Goal: Information Seeking & Learning: Learn about a topic

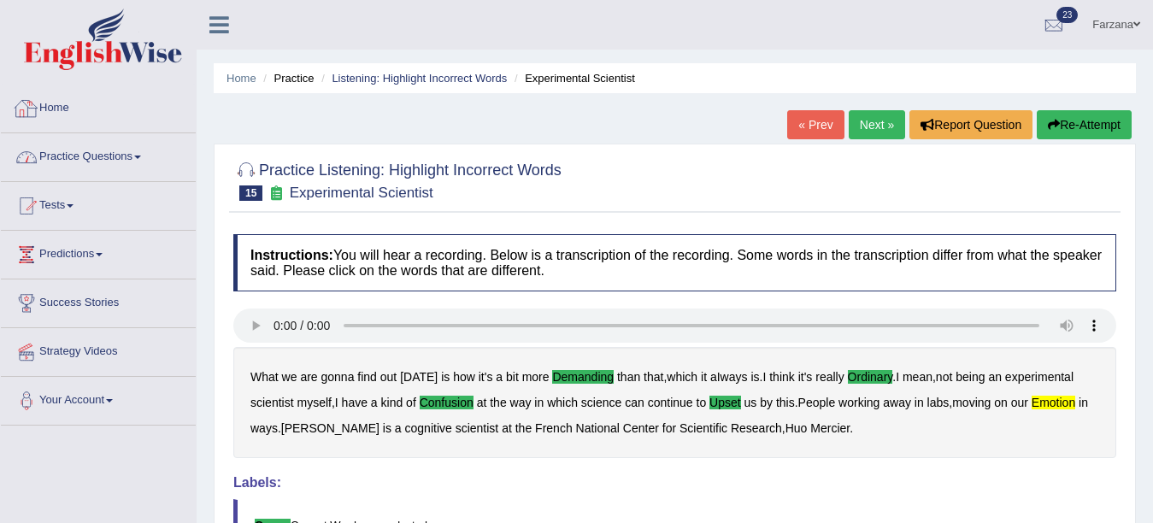
click at [103, 157] on link "Practice Questions" at bounding box center [98, 154] width 195 height 43
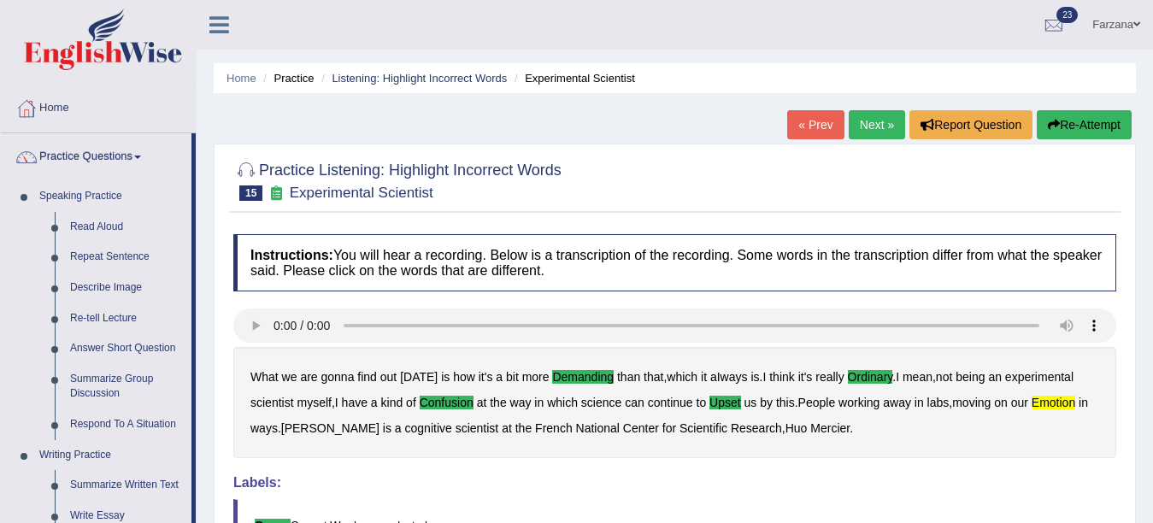
click at [1151, 175] on div "Home Practice Listening: Highlight Incorrect Words Experimental Scientist « Pre…" at bounding box center [675, 427] width 956 height 854
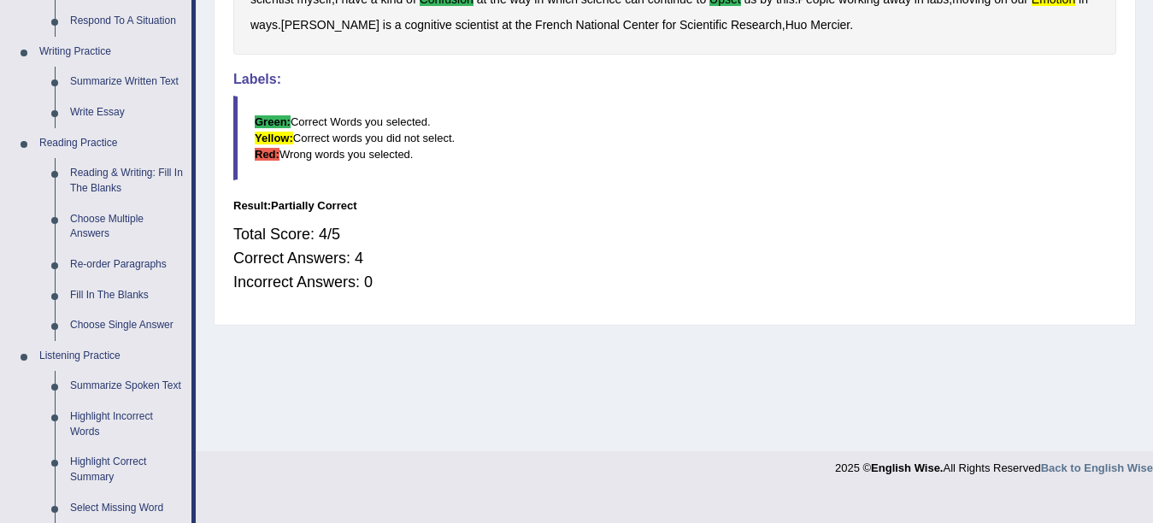
scroll to position [633, 0]
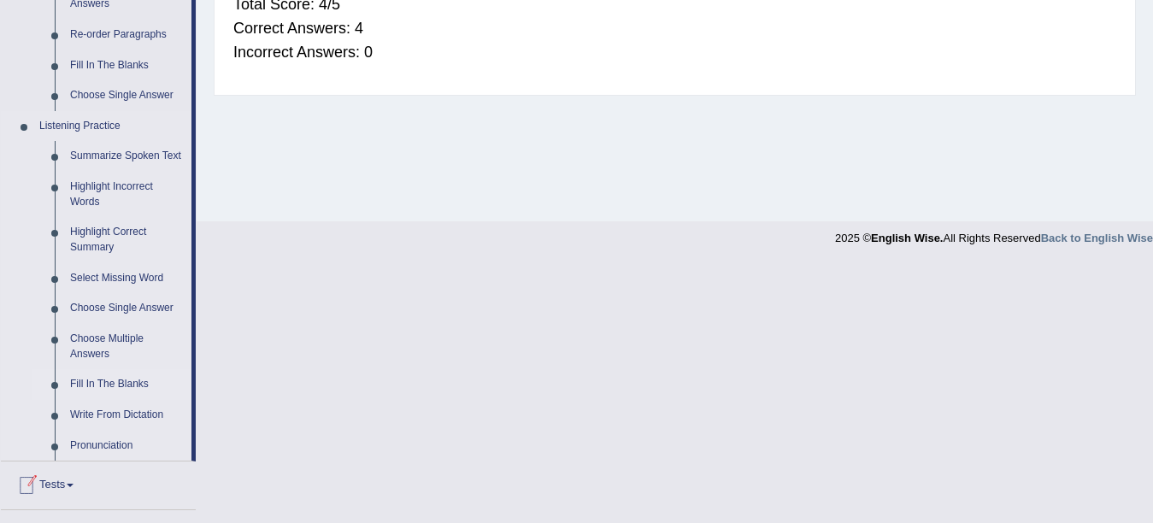
click at [125, 377] on link "Fill In The Blanks" at bounding box center [126, 384] width 129 height 31
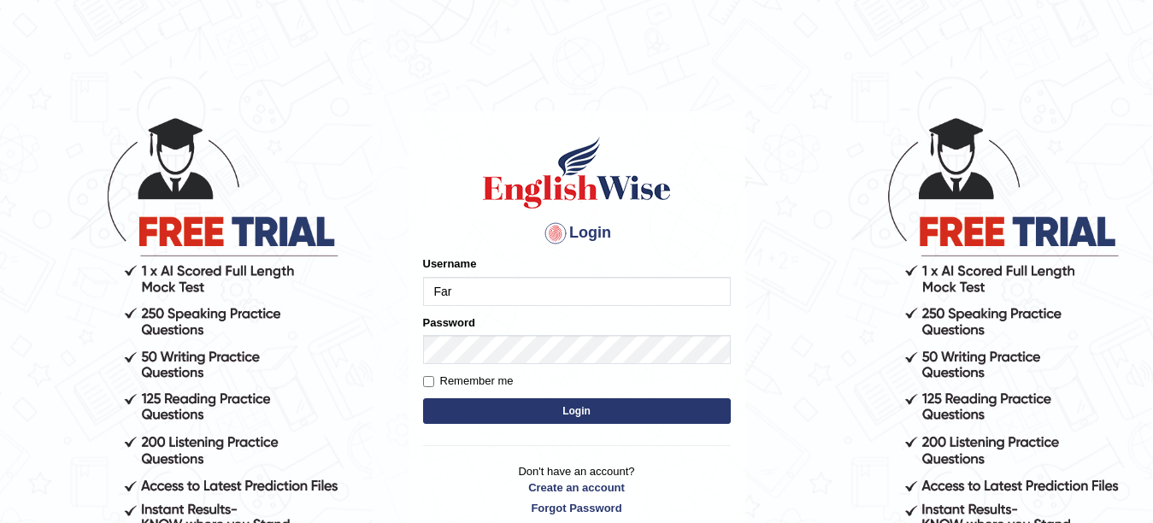
type input "Farzana12"
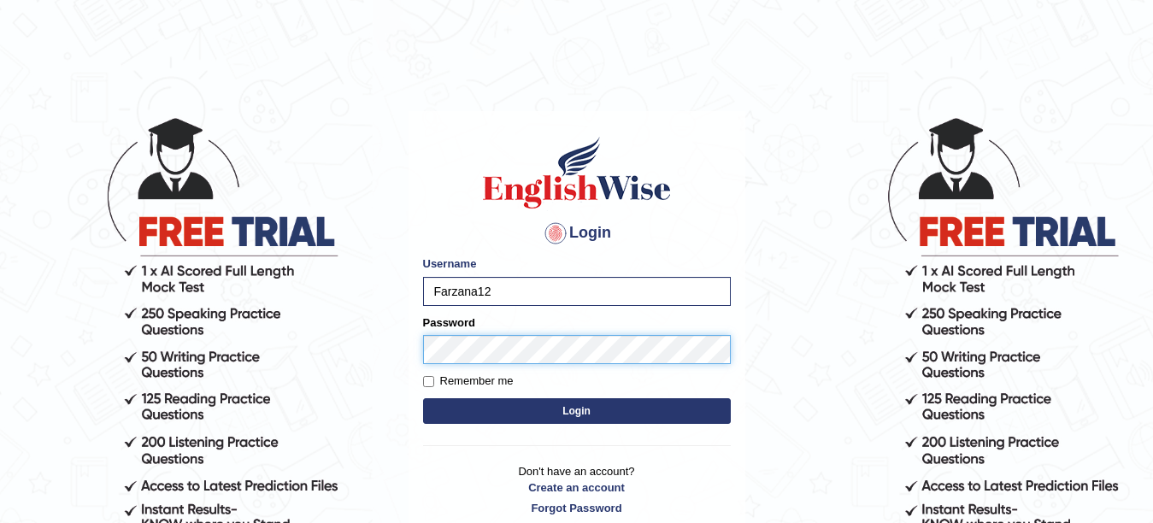
click at [423, 398] on button "Login" at bounding box center [577, 411] width 308 height 26
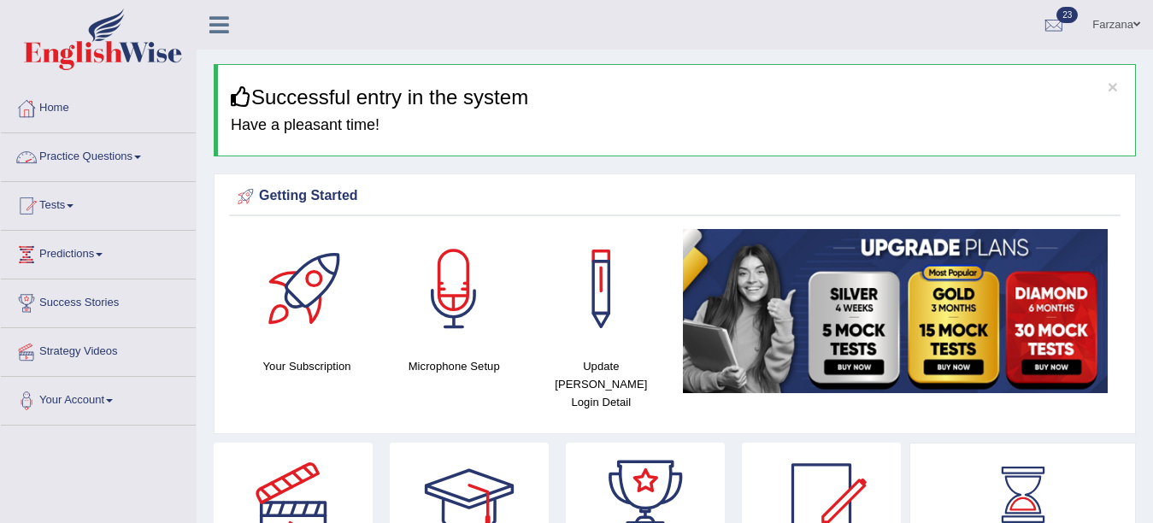
click at [38, 140] on link "Practice Questions" at bounding box center [98, 154] width 195 height 43
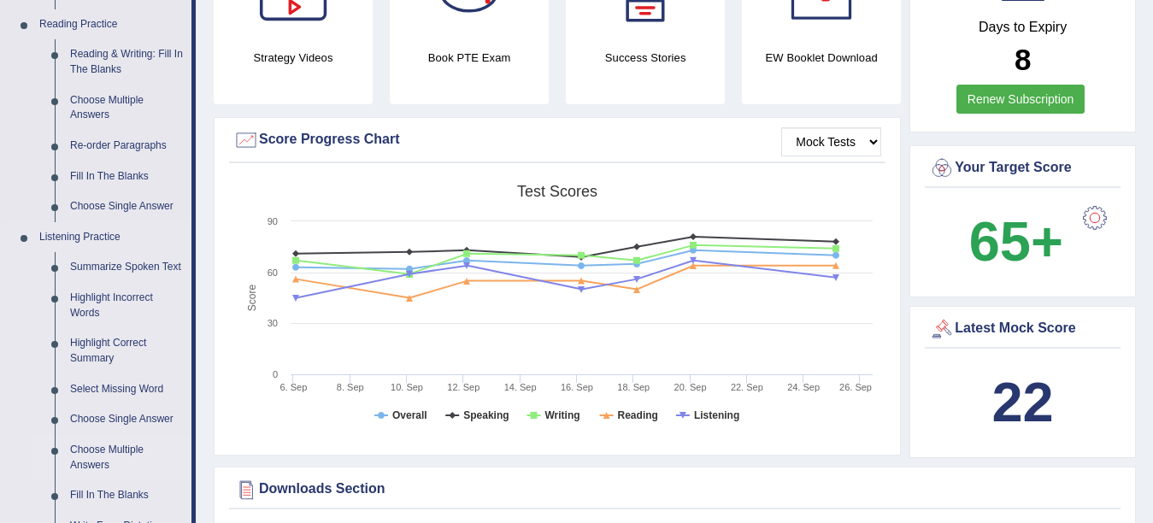
scroll to position [526, 0]
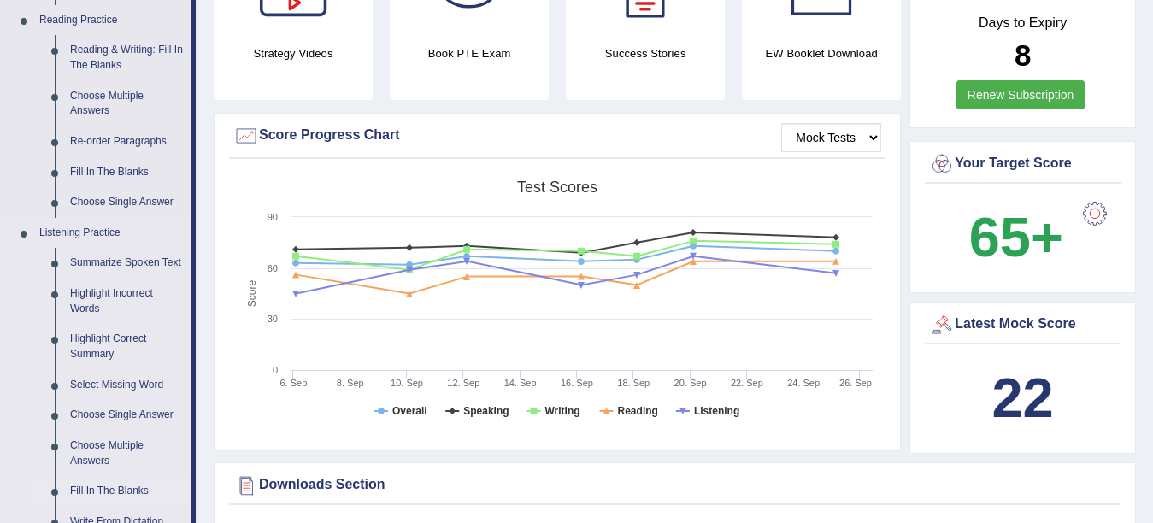
click at [109, 491] on link "Fill In The Blanks" at bounding box center [126, 491] width 129 height 31
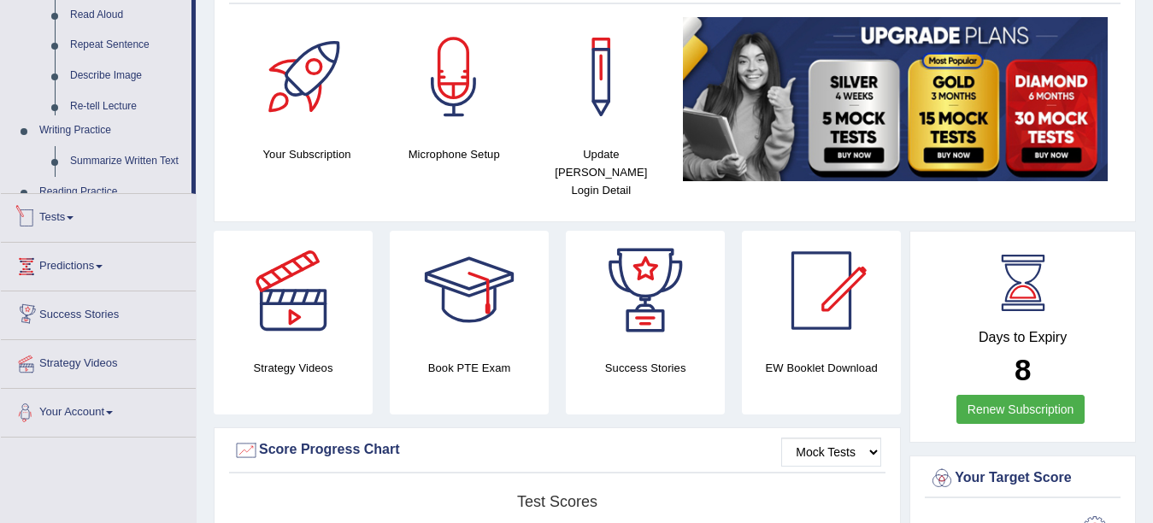
scroll to position [425, 0]
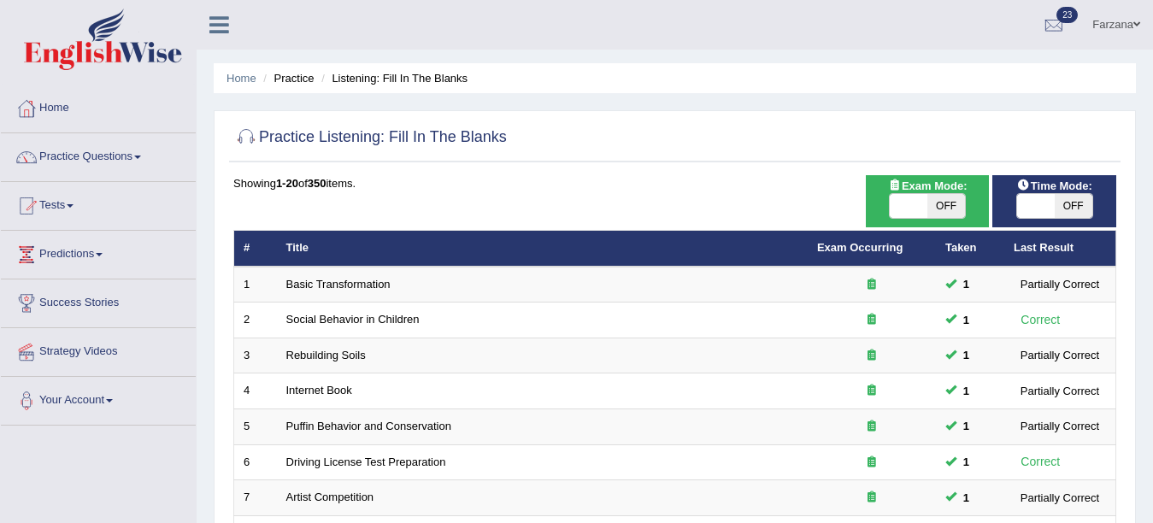
click at [935, 198] on span "OFF" at bounding box center [946, 206] width 38 height 24
checkbox input "true"
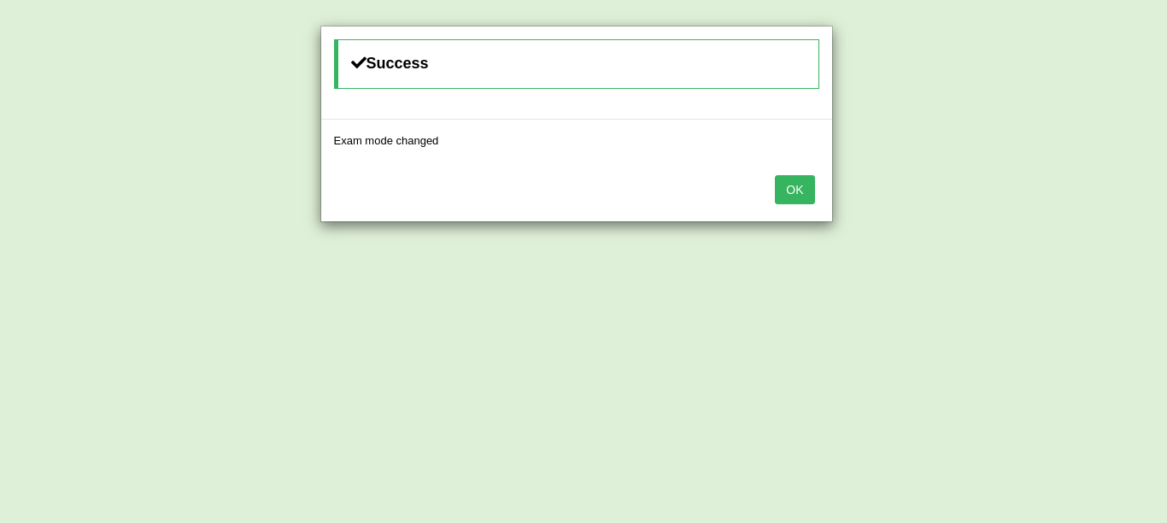
click at [805, 196] on button "OK" at bounding box center [794, 189] width 39 height 29
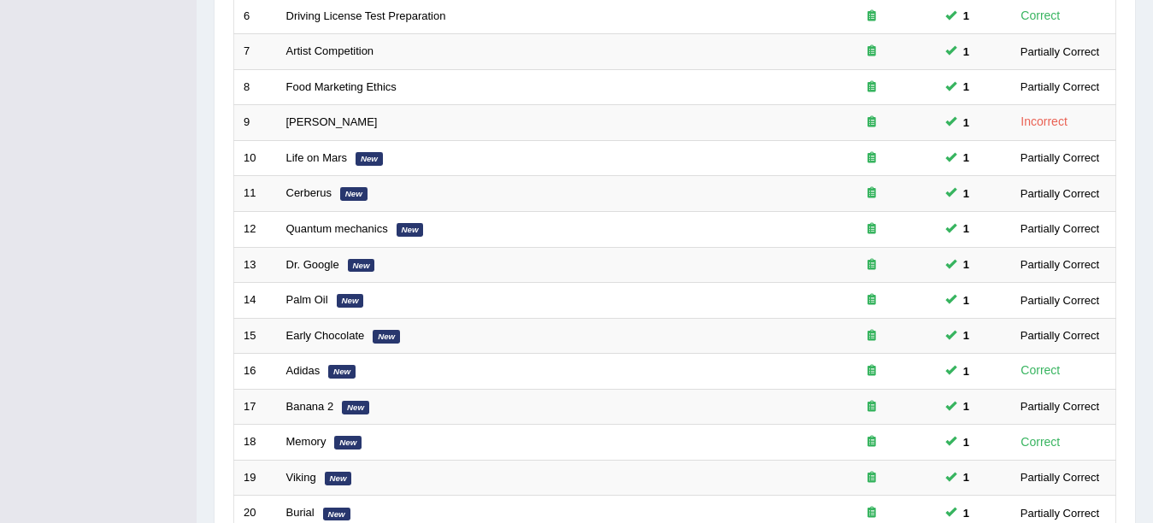
scroll to position [608, 0]
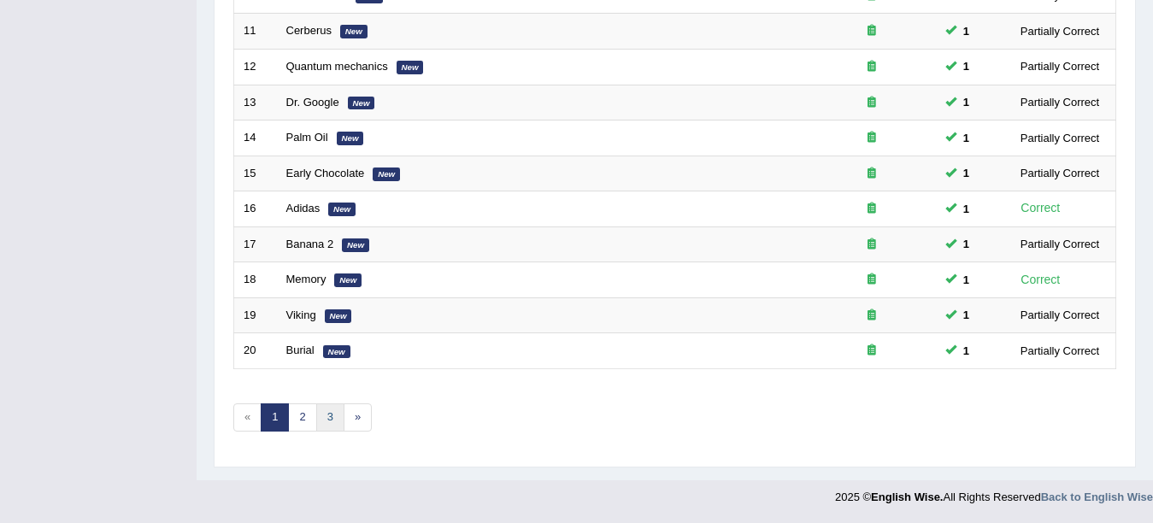
click at [319, 412] on link "3" at bounding box center [330, 417] width 28 height 28
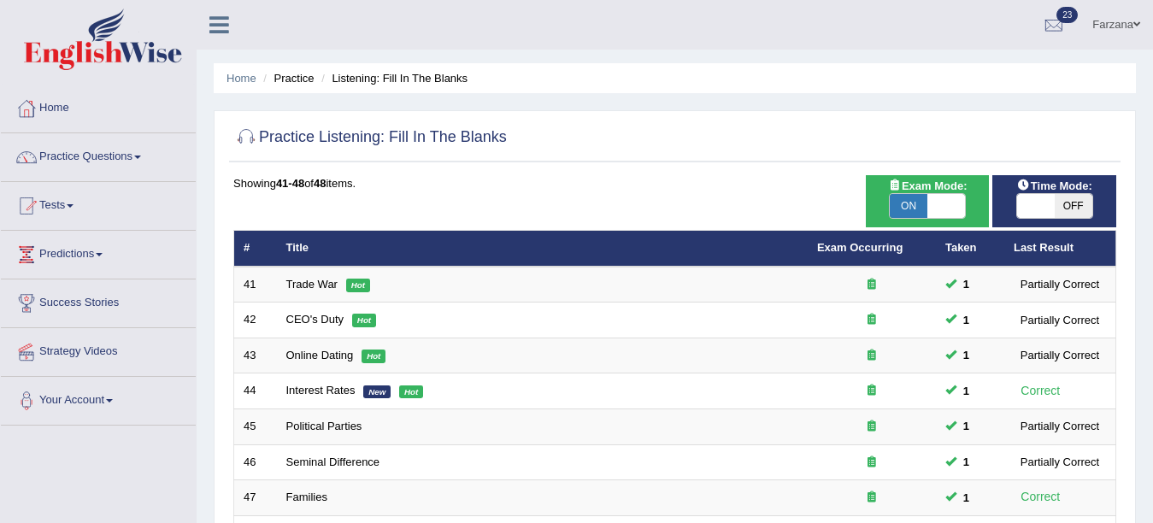
click at [926, 207] on span "ON" at bounding box center [908, 206] width 38 height 24
checkbox input "false"
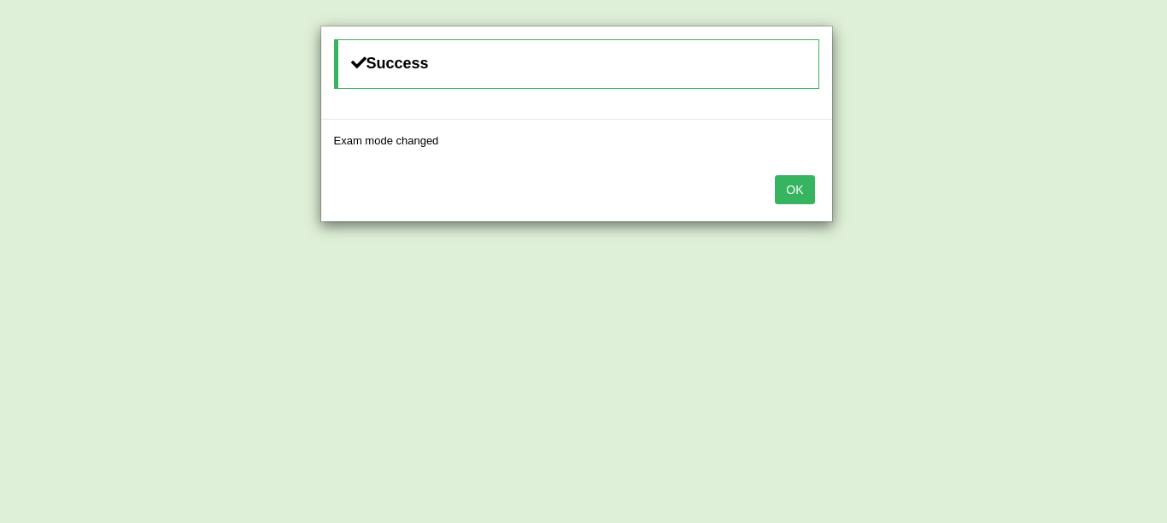
click at [785, 202] on button "OK" at bounding box center [794, 189] width 39 height 29
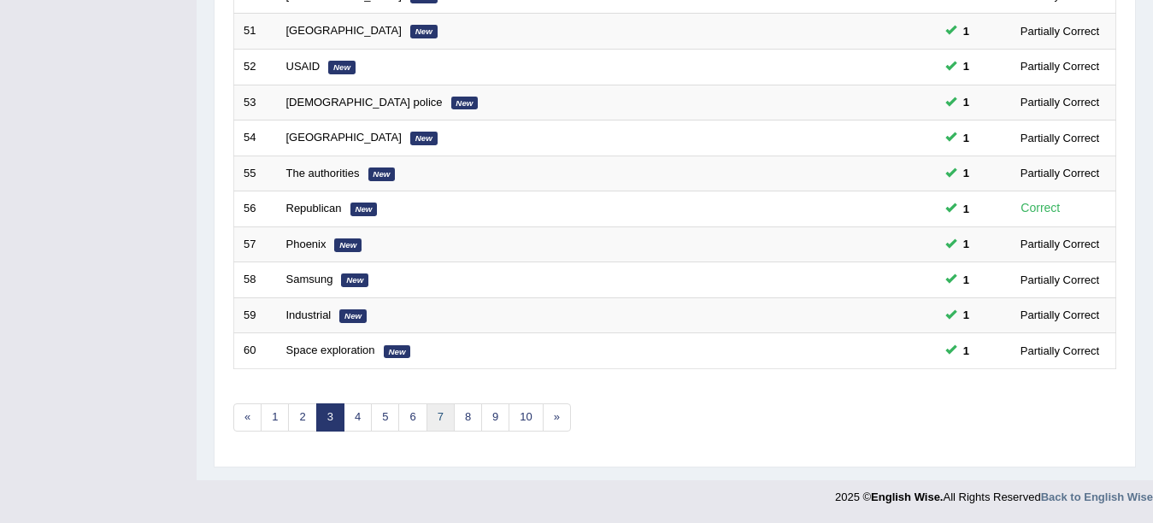
click at [441, 417] on link "7" at bounding box center [440, 417] width 28 height 28
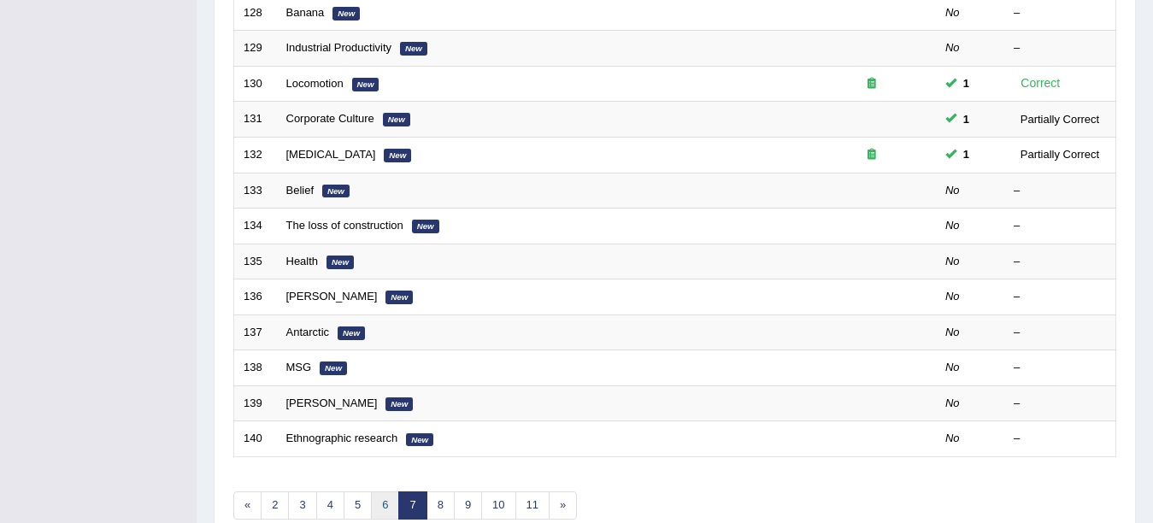
click at [381, 508] on link "6" at bounding box center [385, 505] width 28 height 28
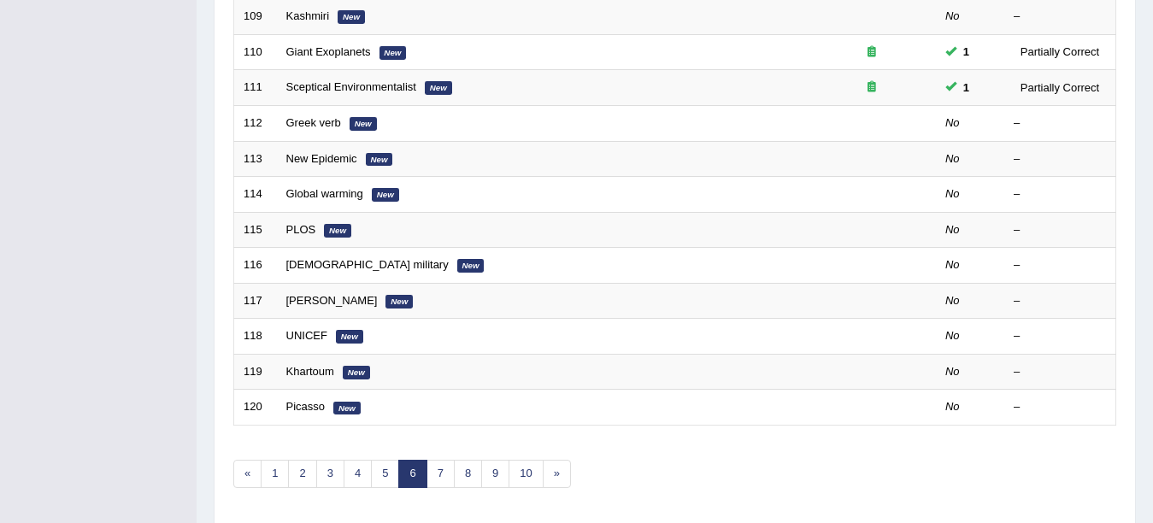
scroll to position [608, 0]
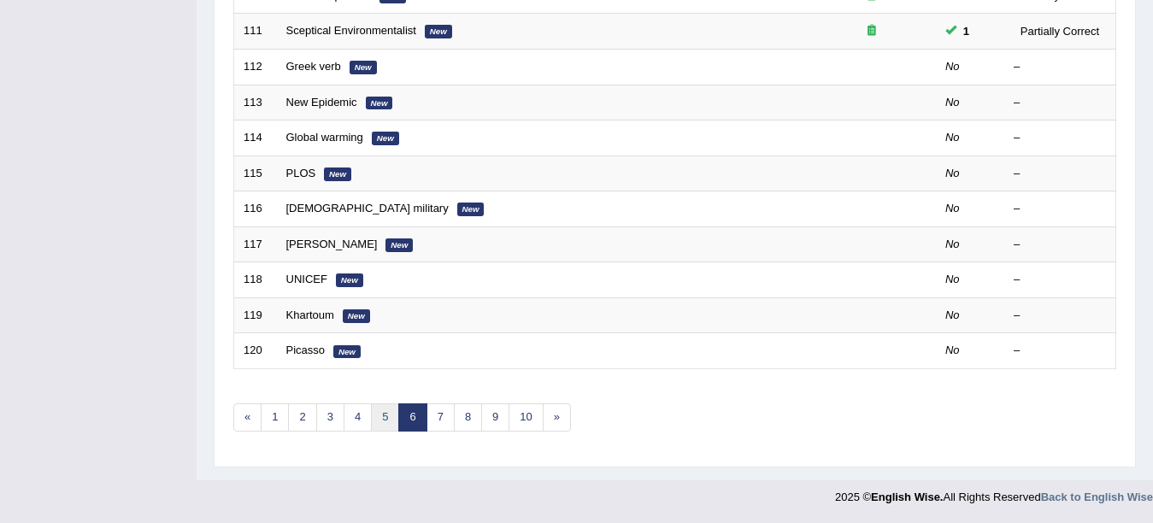
click at [378, 413] on link "5" at bounding box center [385, 417] width 28 height 28
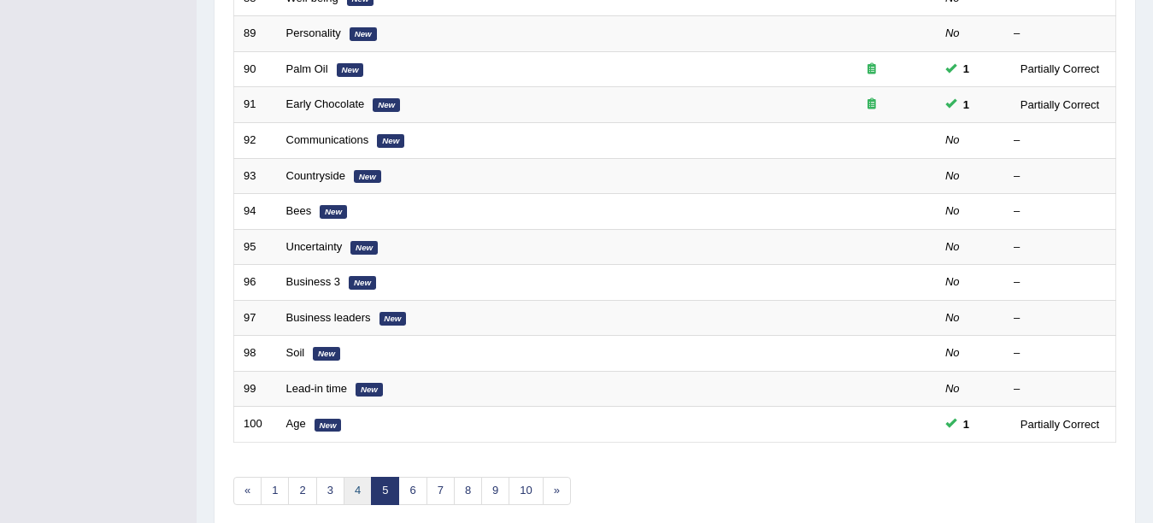
click at [351, 493] on link "4" at bounding box center [357, 491] width 28 height 28
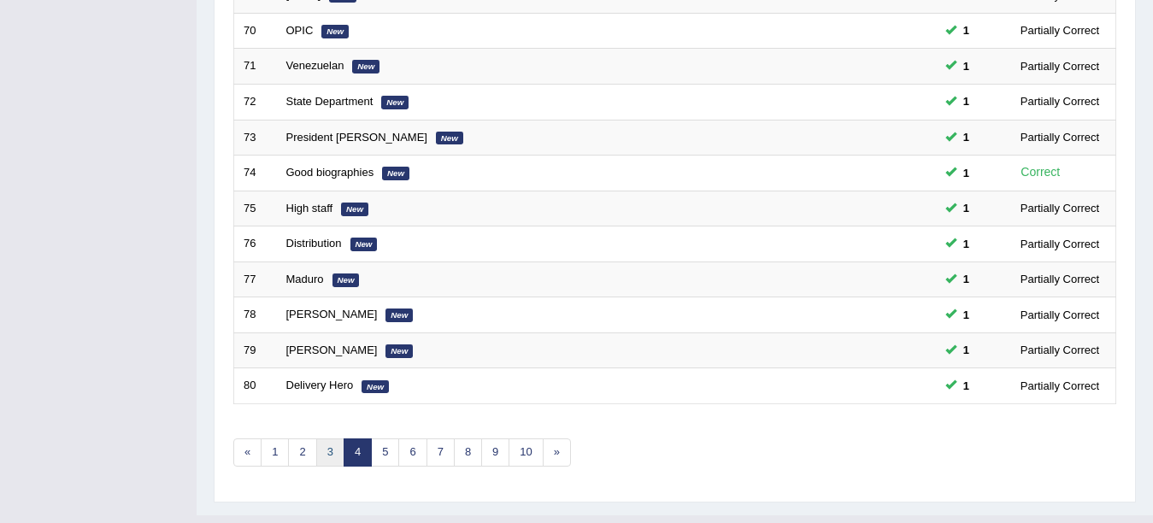
click at [323, 450] on link "3" at bounding box center [330, 452] width 28 height 28
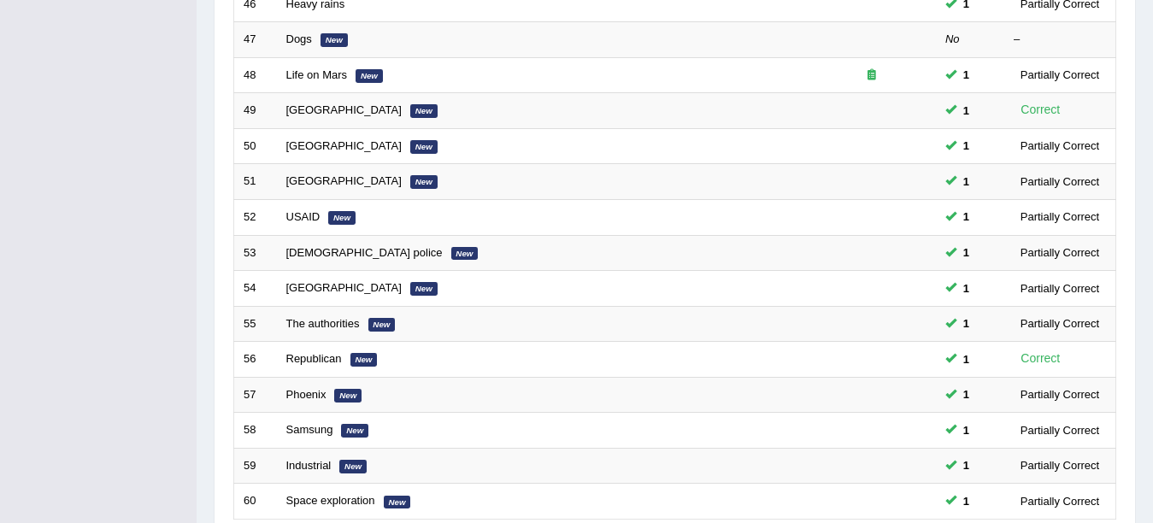
scroll to position [608, 0]
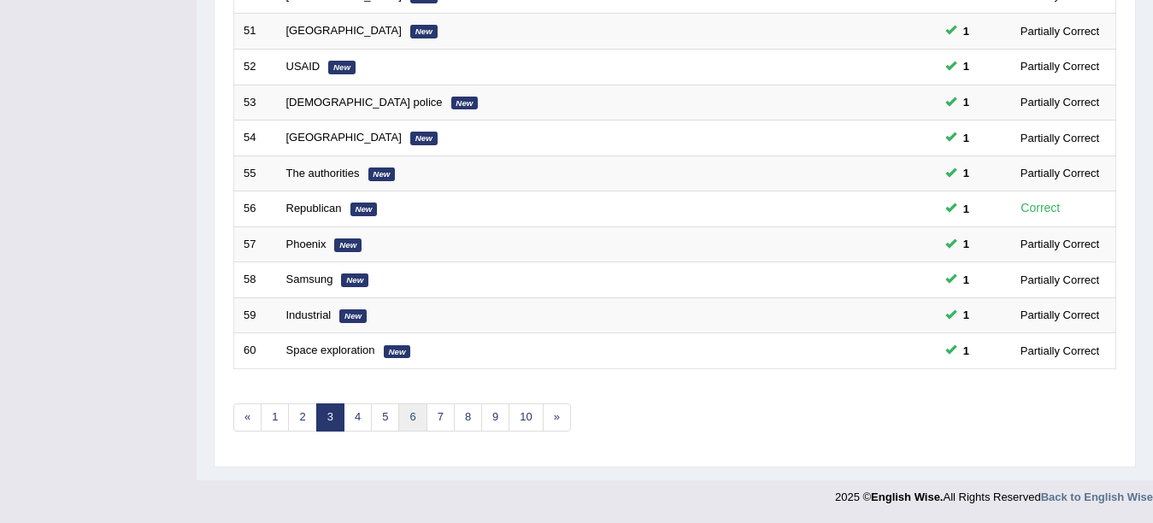
click at [413, 413] on link "6" at bounding box center [412, 417] width 28 height 28
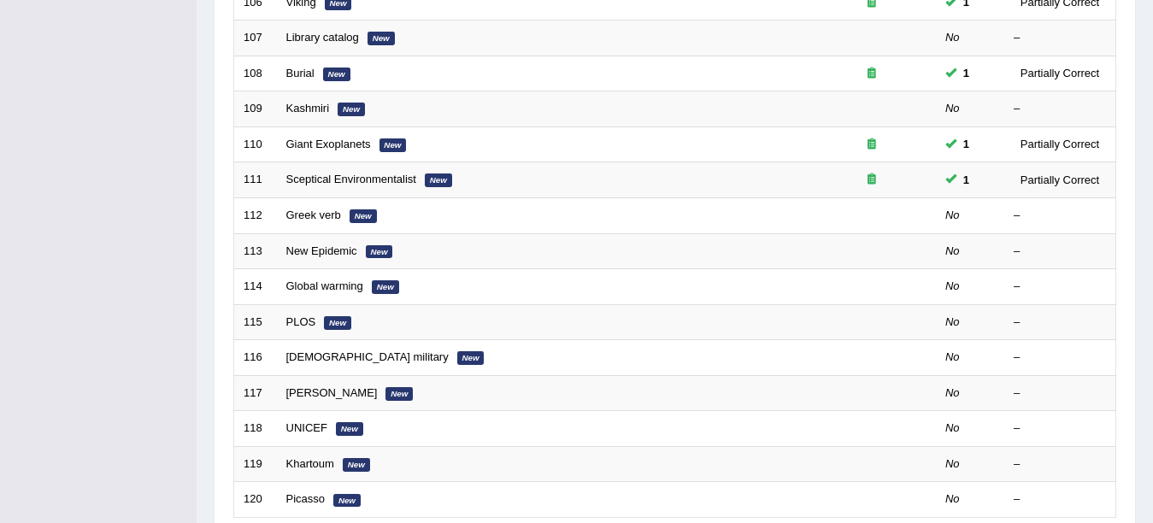
scroll to position [467, 0]
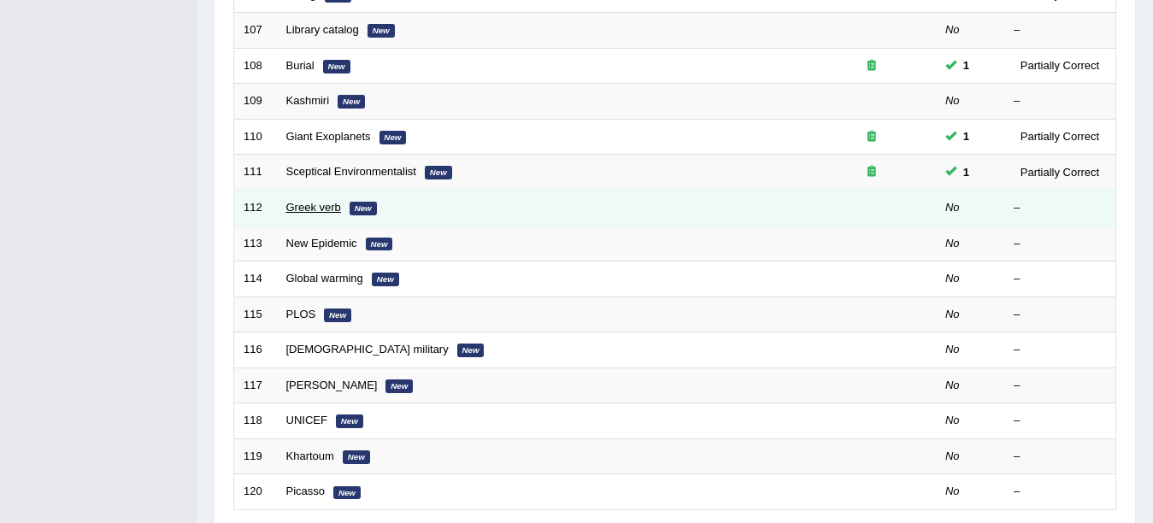
click at [308, 209] on link "Greek verb" at bounding box center [313, 207] width 55 height 13
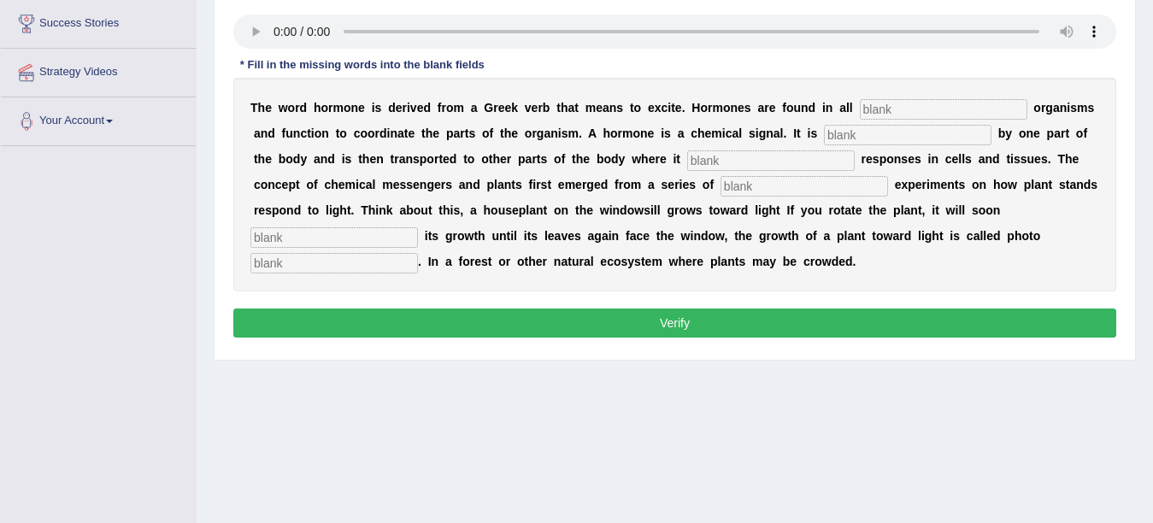
scroll to position [267, 0]
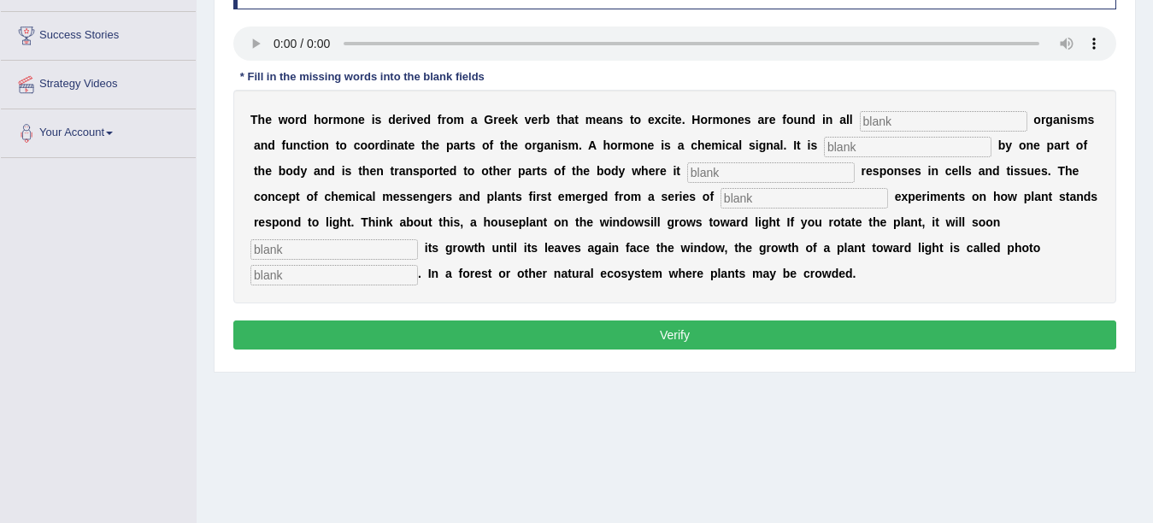
click at [901, 120] on input "text" at bounding box center [942, 121] width 167 height 21
type input "multi-celluler"
click at [842, 151] on input "text" at bounding box center [907, 147] width 167 height 21
type input "produced"
click at [701, 179] on input "text" at bounding box center [770, 172] width 167 height 21
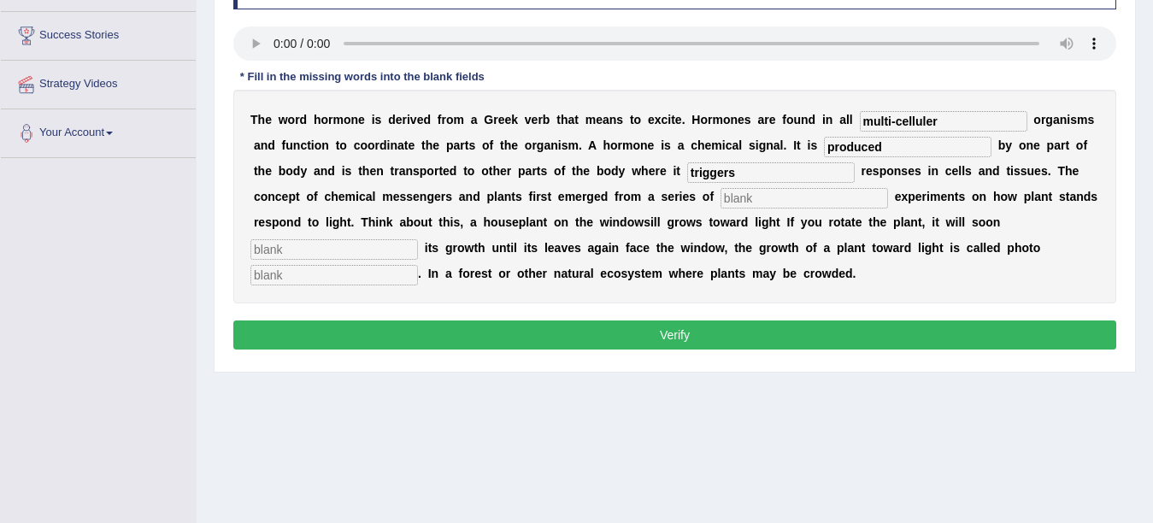
type input "triggers"
click at [761, 191] on input "text" at bounding box center [803, 198] width 167 height 21
type input "classic"
click at [336, 243] on input "text" at bounding box center [333, 249] width 167 height 21
type input "reorientate"
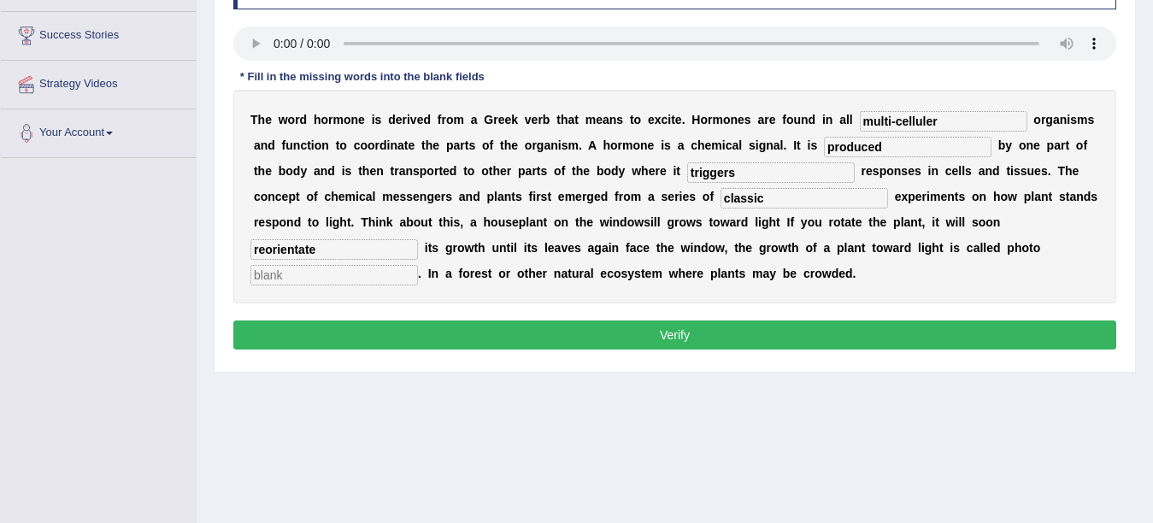
click at [303, 282] on input "text" at bounding box center [333, 275] width 167 height 21
type input "troperism"
click at [337, 343] on button "Verify" at bounding box center [674, 334] width 883 height 29
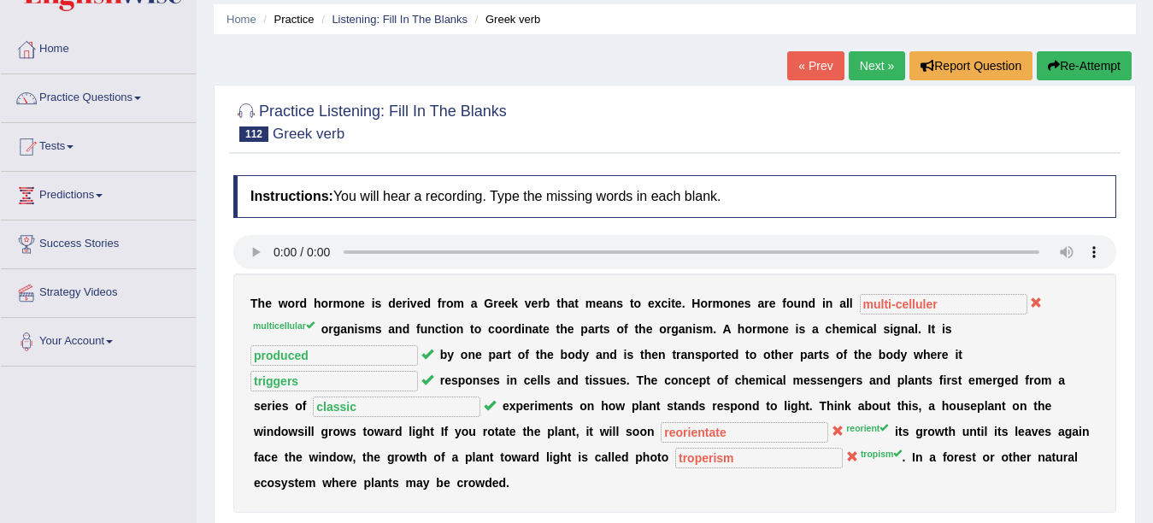
scroll to position [0, 0]
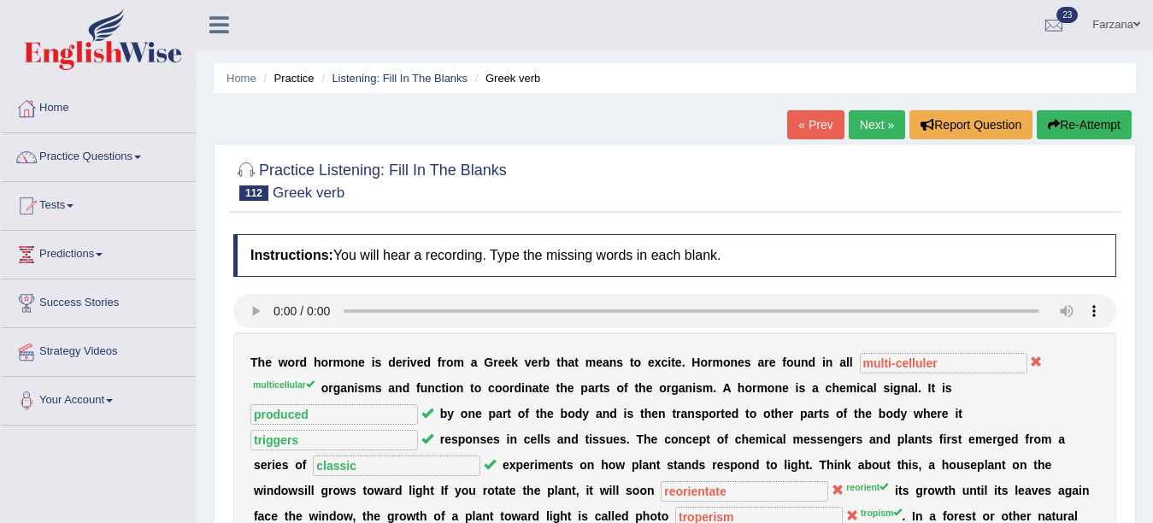
click at [874, 130] on link "Next »" at bounding box center [876, 124] width 56 height 29
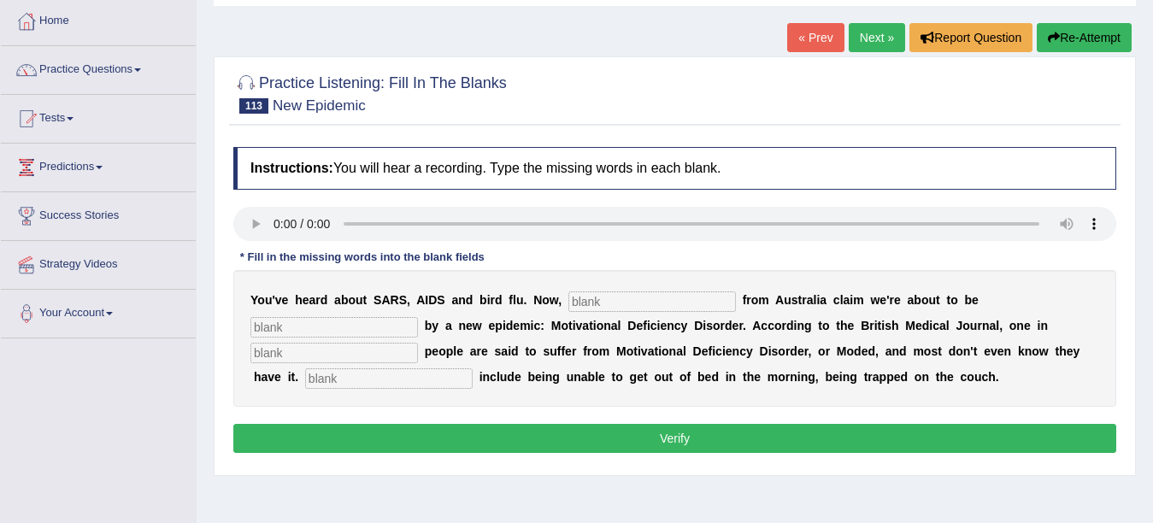
click at [1095, 283] on div "Instructions: You will hear a recording. Type the missing words in each blank. …" at bounding box center [674, 302] width 891 height 328
click at [648, 305] on input "text" at bounding box center [651, 301] width 167 height 21
type input "researchers"
click at [359, 327] on input "text" at bounding box center [333, 327] width 167 height 21
type input "head"
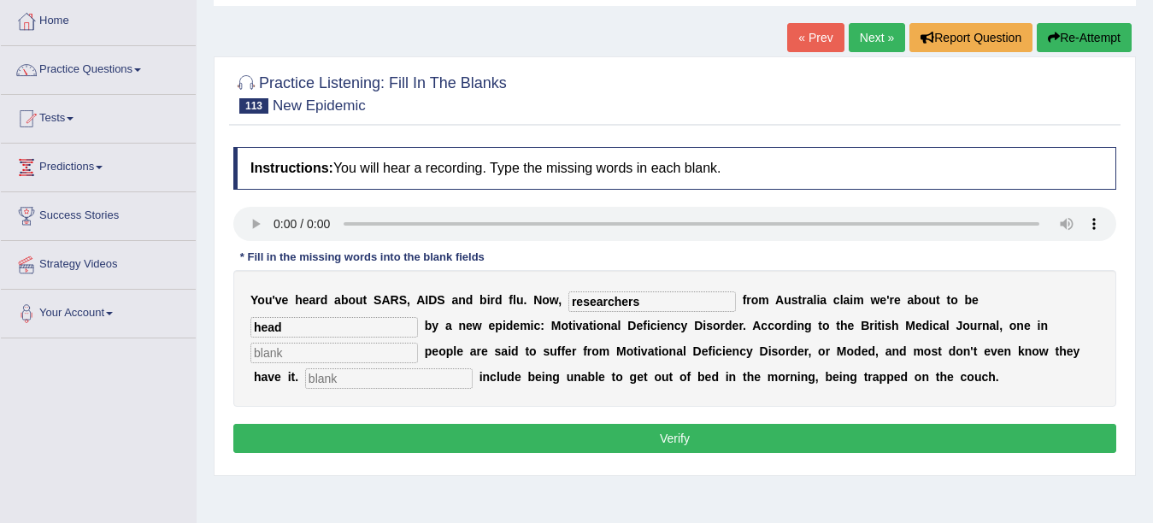
click at [343, 354] on input "text" at bounding box center [333, 353] width 167 height 21
type input "five"
click at [349, 383] on input "text" at bounding box center [388, 378] width 167 height 21
type input "Symptoms"
click at [356, 447] on button "Verify" at bounding box center [674, 438] width 883 height 29
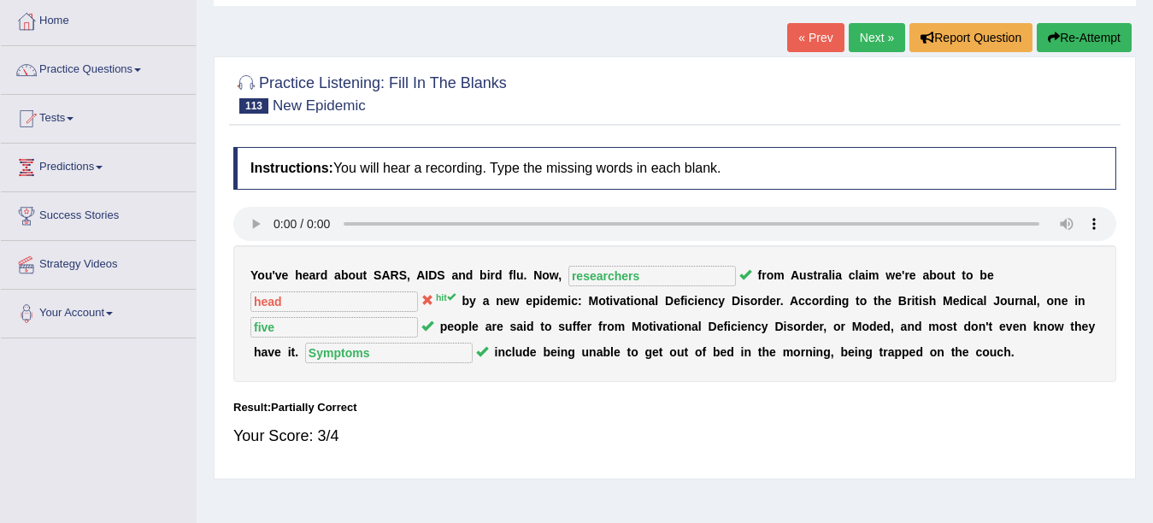
click at [596, 64] on div "Practice Listening: Fill In The Blanks 113 New Epidemic Instructions: You will …" at bounding box center [675, 267] width 922 height 423
click at [868, 35] on link "Next »" at bounding box center [876, 37] width 56 height 29
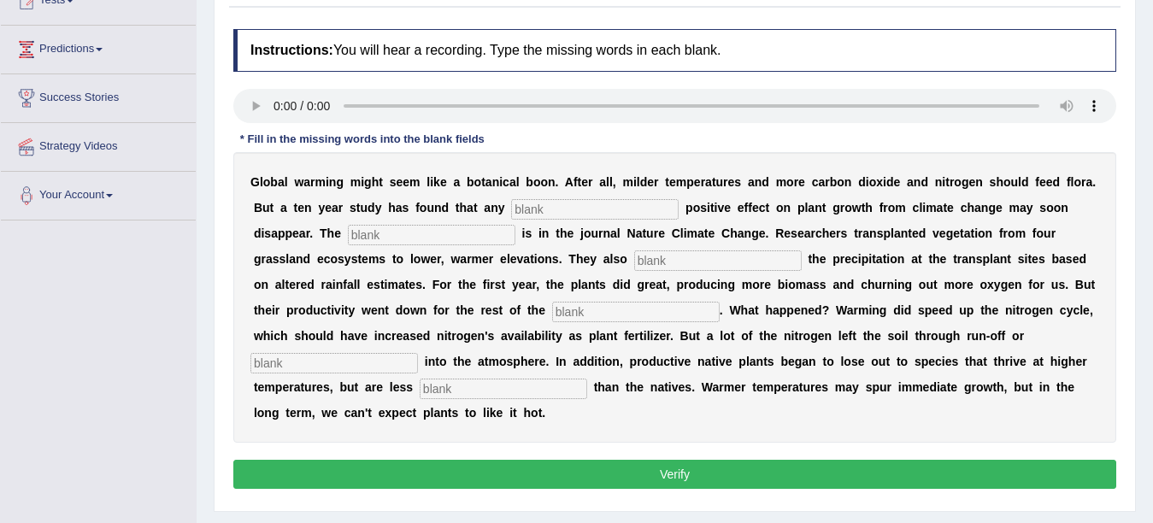
click at [502, 377] on div "G l o b a l w a r m i n g m i g h t s e e m l i k e a b o t a n i c a l b o o n…" at bounding box center [674, 297] width 883 height 290
click at [507, 382] on input "text" at bounding box center [502, 388] width 167 height 21
type input "productive"
click at [383, 362] on input "text" at bounding box center [333, 363] width 167 height 21
type input "uptake"
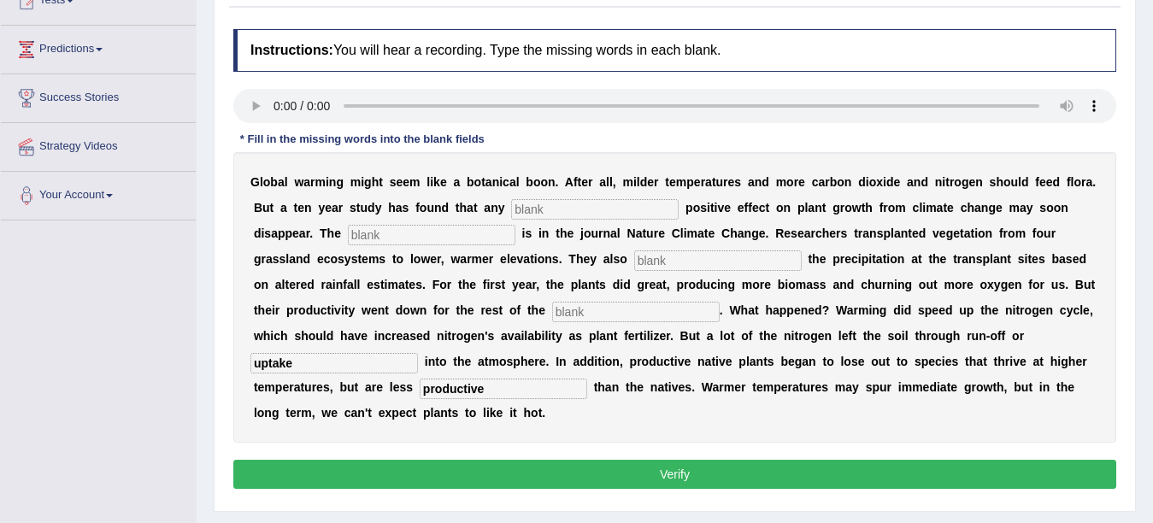
click at [584, 303] on input "text" at bounding box center [635, 312] width 167 height 21
type input "decade"
click at [722, 258] on input "text" at bounding box center [717, 260] width 167 height 21
type input "modified"
click at [404, 241] on input "text" at bounding box center [431, 235] width 167 height 21
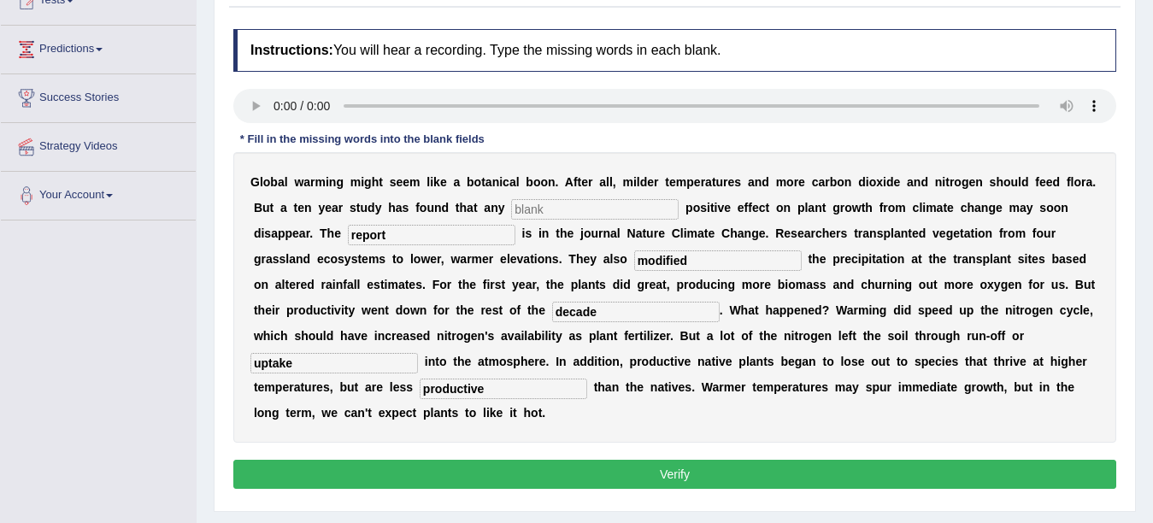
type input "report"
click at [537, 202] on input "text" at bounding box center [594, 209] width 167 height 21
type input "initial"
click at [547, 469] on button "Verify" at bounding box center [674, 474] width 883 height 29
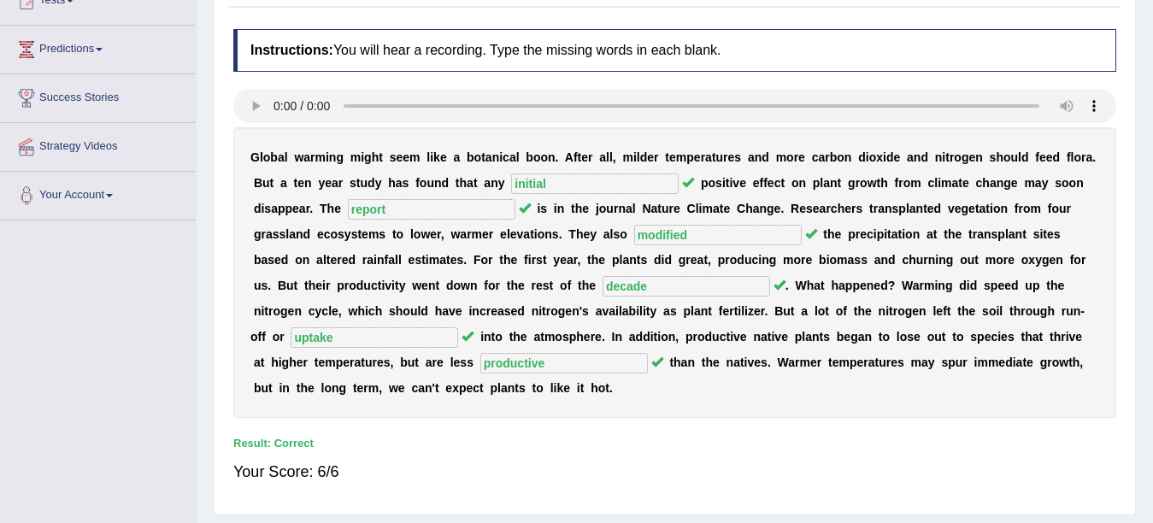
click at [534, 466] on div "Your Score: 6/6" at bounding box center [674, 471] width 883 height 41
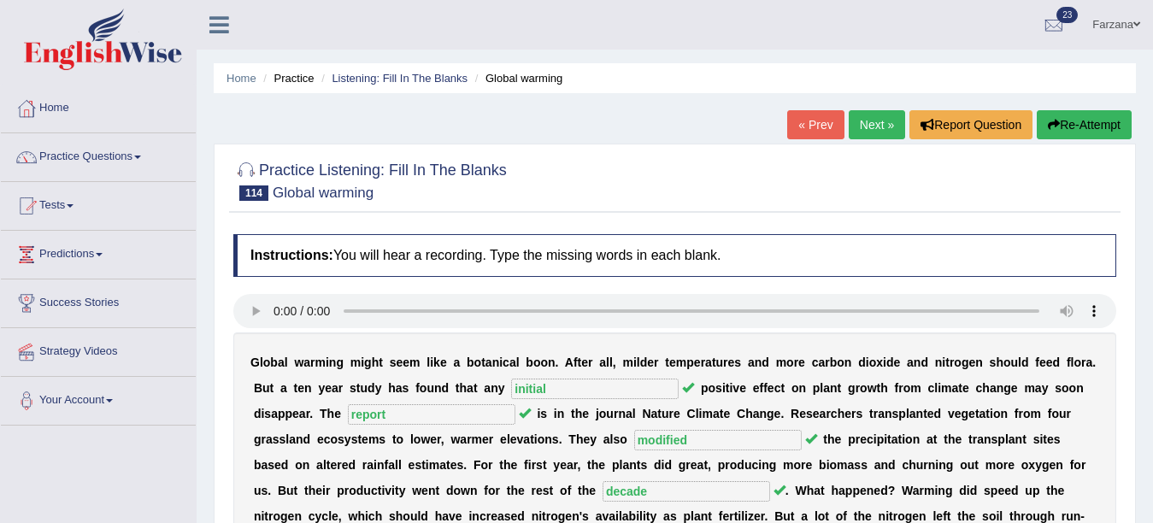
click at [863, 125] on link "Next »" at bounding box center [876, 124] width 56 height 29
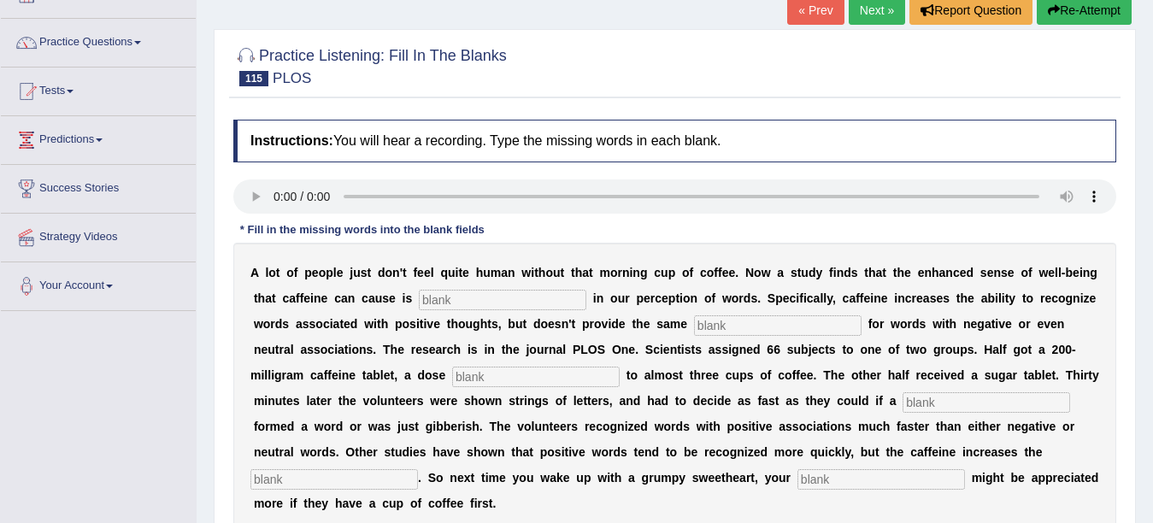
scroll to position [118, 0]
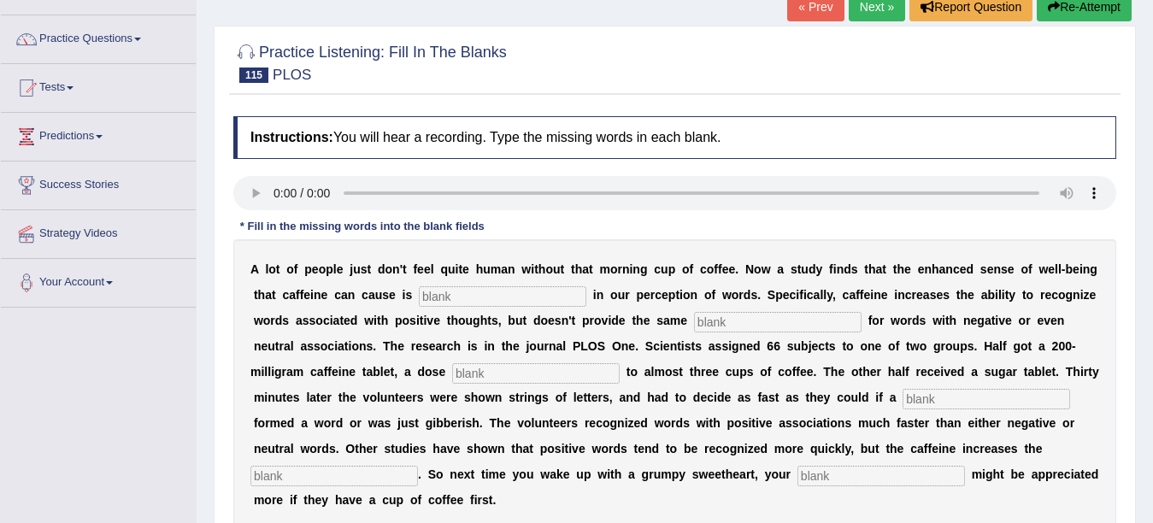
drag, startPoint x: 1130, startPoint y: 262, endPoint x: 1049, endPoint y: 251, distance: 81.9
click at [1049, 251] on div "Practice Listening: Fill In The Blanks 115 PLOS Instructions: You will hear a r…" at bounding box center [675, 312] width 922 height 573
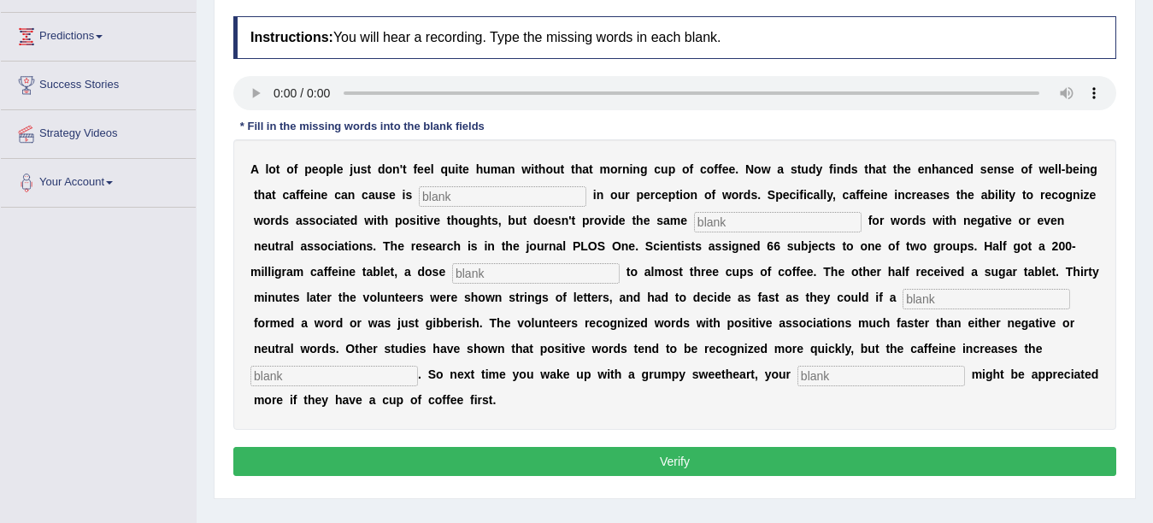
scroll to position [220, 0]
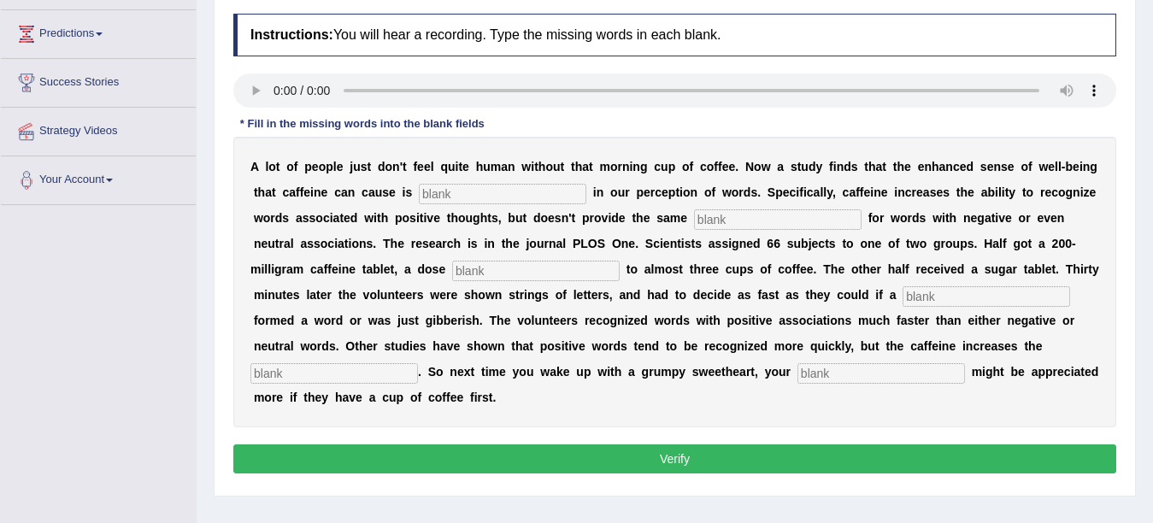
click at [418, 371] on input "text" at bounding box center [333, 373] width 167 height 21
type input "gap"
click at [797, 384] on input "text" at bounding box center [880, 373] width 167 height 21
type input "complemence"
click at [554, 195] on input "text" at bounding box center [502, 194] width 167 height 21
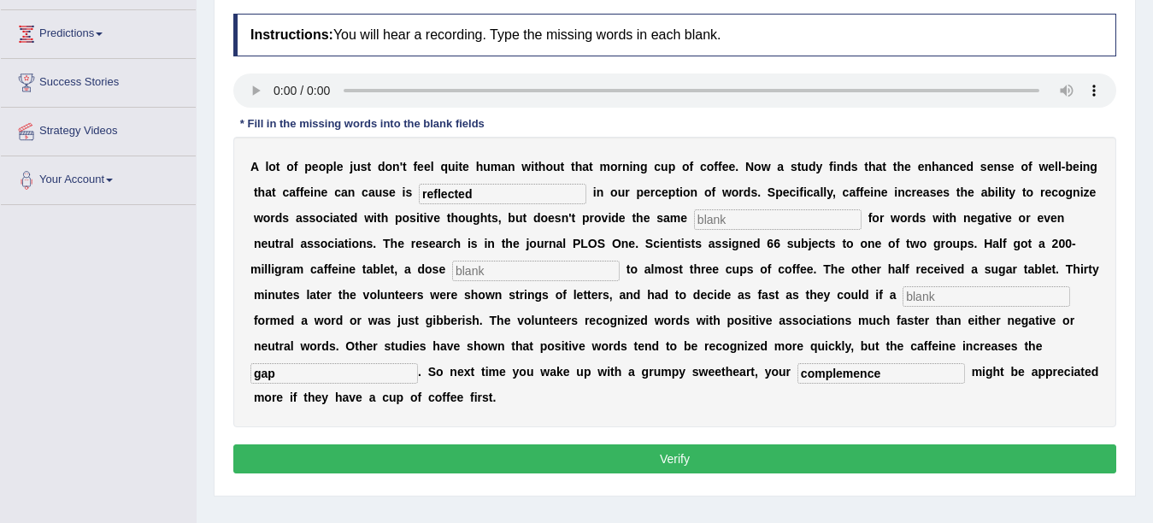
type input "reflected"
click at [712, 227] on input "text" at bounding box center [777, 219] width 167 height 21
type input "boost"
click at [566, 259] on div "A l o t o f p e o p l e j u s t d o n ' t f e e l q u i t e h u m a n w i t h o…" at bounding box center [674, 282] width 883 height 290
click at [554, 266] on input "text" at bounding box center [535, 271] width 167 height 21
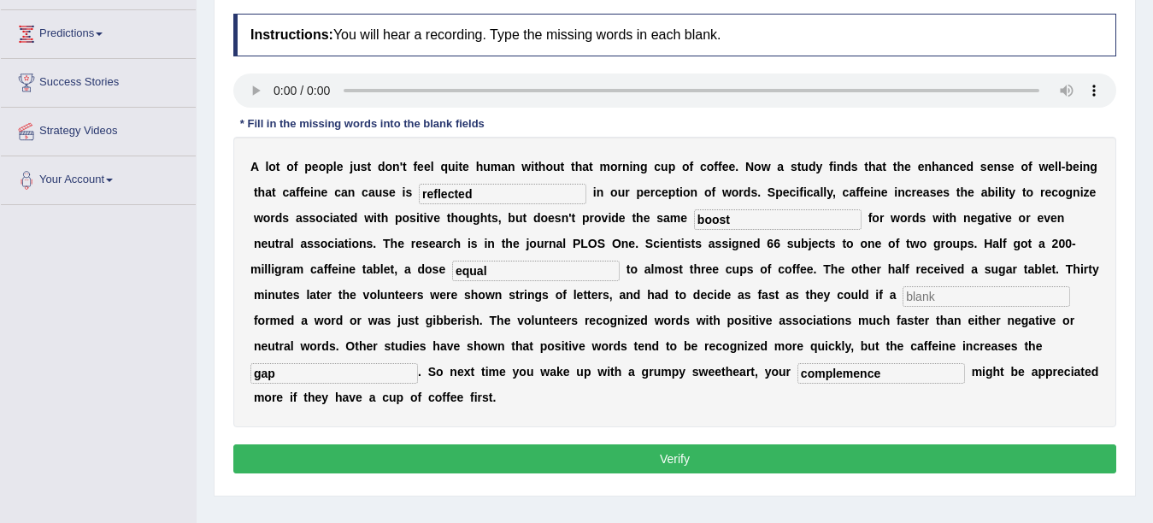
type input "equal"
click at [902, 307] on input "text" at bounding box center [985, 296] width 167 height 21
type input "stream"
click at [472, 463] on button "Verify" at bounding box center [674, 458] width 883 height 29
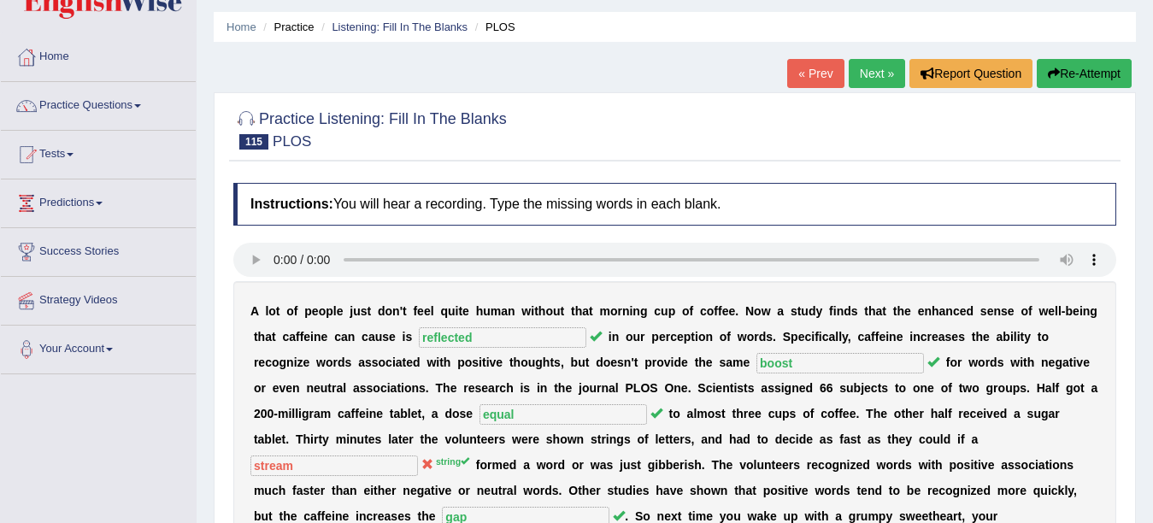
scroll to position [50, 0]
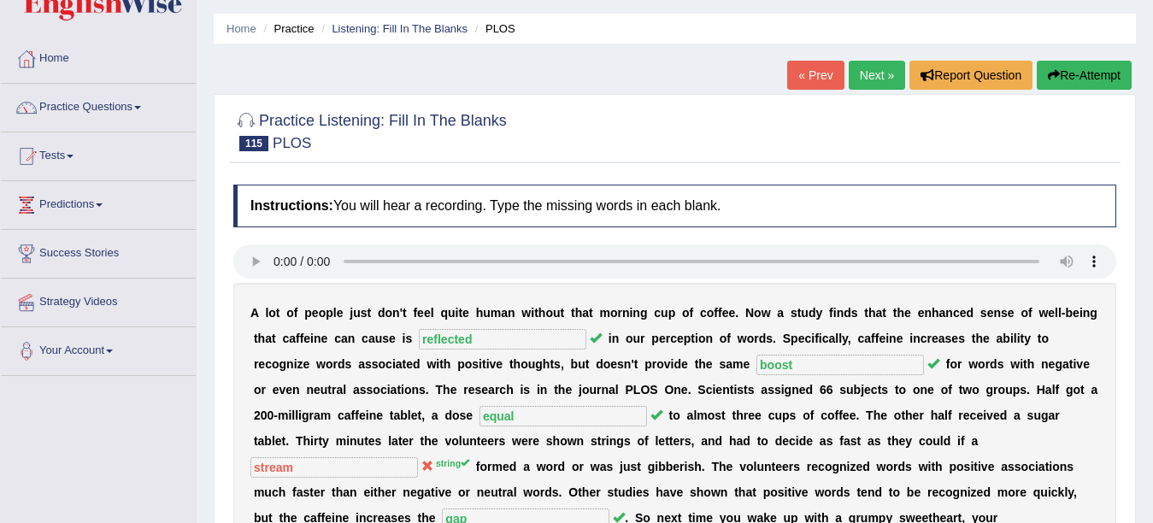
click at [855, 82] on link "Next »" at bounding box center [876, 75] width 56 height 29
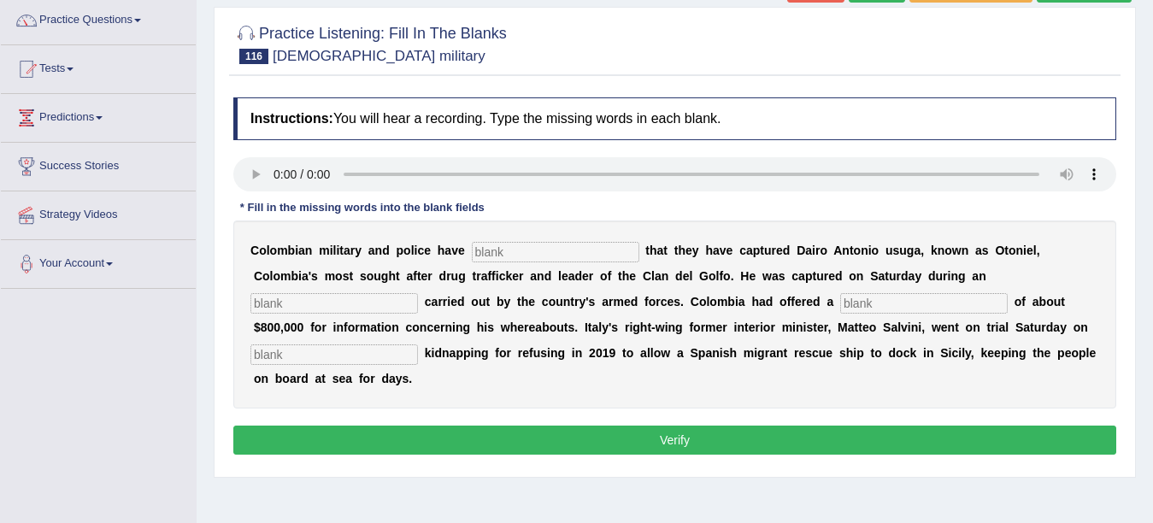
click at [373, 360] on input "text" at bounding box center [333, 354] width 167 height 21
type input "v"
type input "charges"
click at [531, 259] on input "text" at bounding box center [555, 252] width 167 height 21
type input "confirmed"
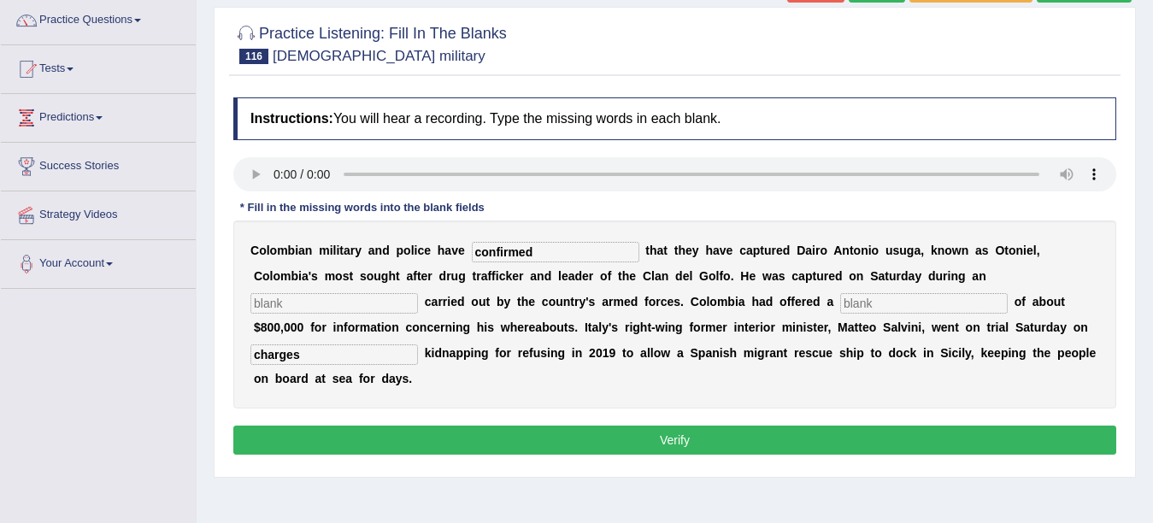
click at [319, 294] on input "text" at bounding box center [333, 303] width 167 height 21
type input "operation"
click at [957, 307] on input "text" at bounding box center [923, 303] width 167 height 21
type input "reward"
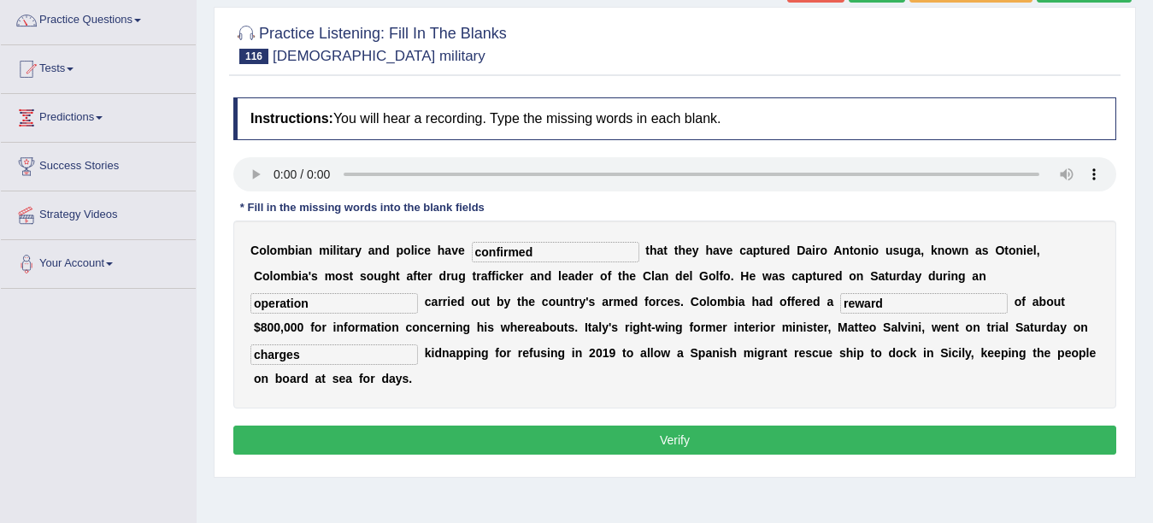
click at [854, 436] on button "Verify" at bounding box center [674, 439] width 883 height 29
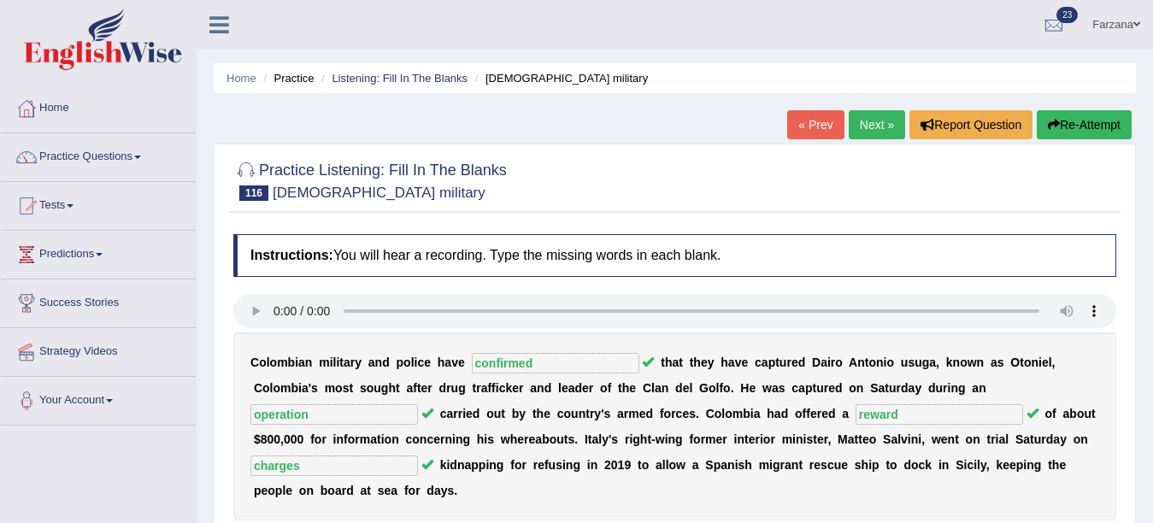
click at [871, 113] on link "Next »" at bounding box center [876, 124] width 56 height 29
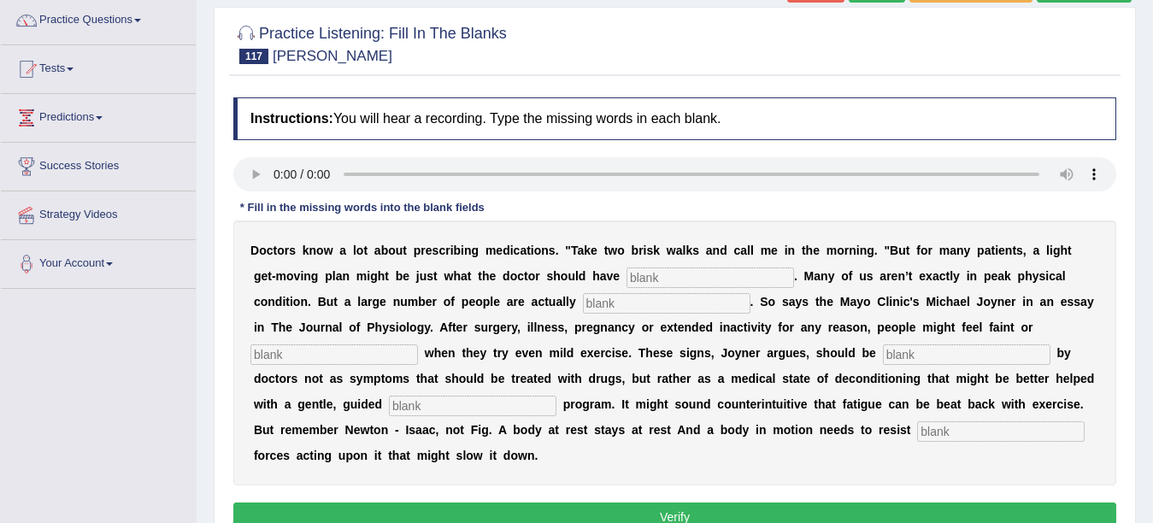
scroll to position [171, 0]
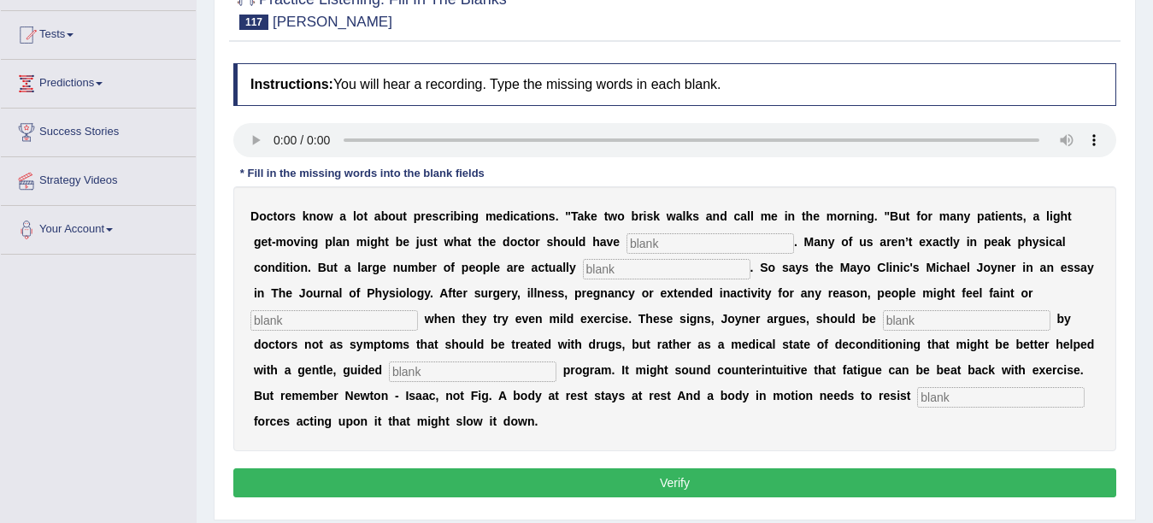
click at [473, 373] on input "text" at bounding box center [472, 371] width 167 height 21
type input "exercize"
click at [854, 384] on div "D o c t o r s k n o w a l o t a b o u t p r e s c r i b i n g m e d i c a t i o…" at bounding box center [674, 318] width 883 height 265
click at [989, 398] on input "text" at bounding box center [1000, 397] width 167 height 21
type input "external"
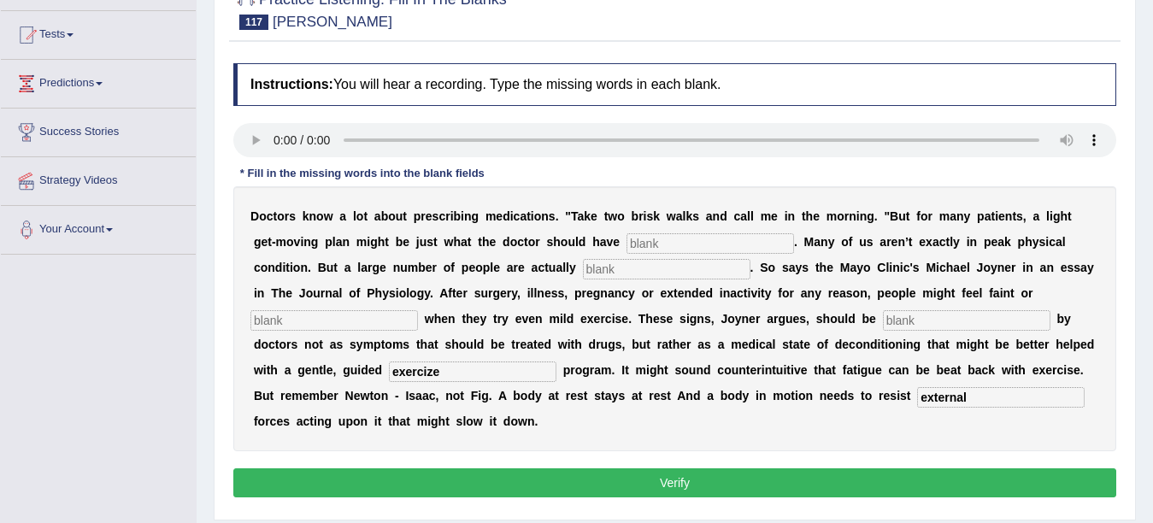
drag, startPoint x: 688, startPoint y: 224, endPoint x: 683, endPoint y: 233, distance: 10.3
click at [683, 233] on div "D o c t o r s k n o w a l o t a b o u t p r e s c r i b i n g m e d i c a t i o…" at bounding box center [674, 318] width 883 height 265
click at [683, 233] on input "text" at bounding box center [709, 243] width 167 height 21
type input "ordered"
click at [660, 271] on input "text" at bounding box center [666, 269] width 167 height 21
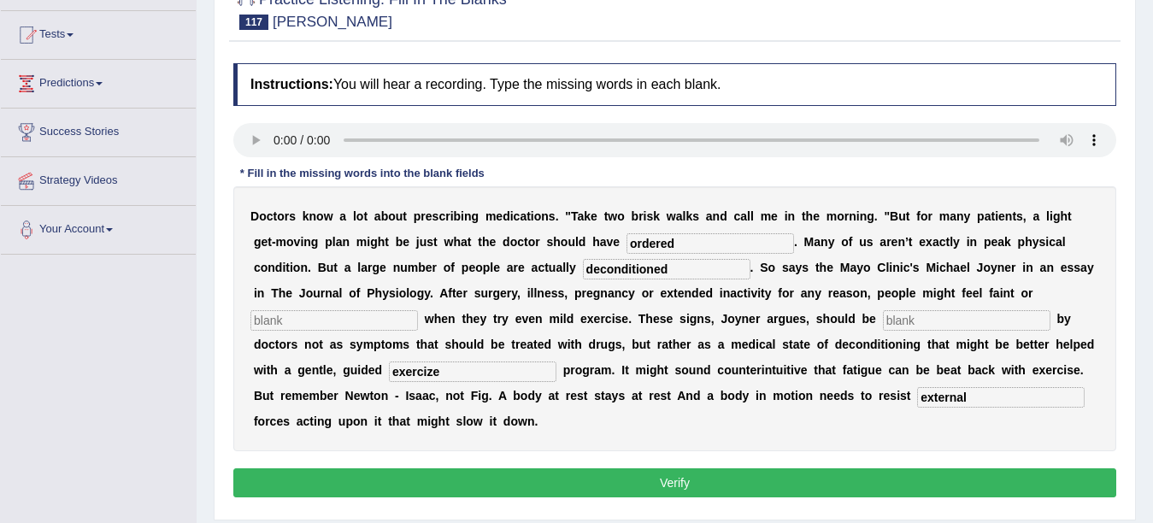
type input "deconditioned"
click at [370, 330] on input "text" at bounding box center [333, 320] width 167 height 21
type input "fatty"
click at [913, 324] on input "text" at bounding box center [966, 320] width 167 height 21
type input "recognized"
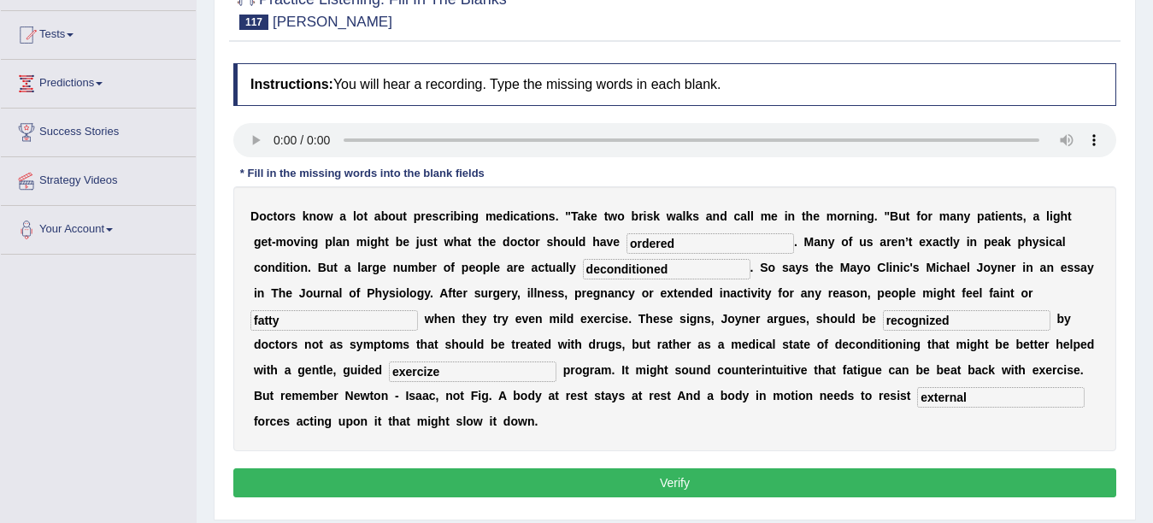
click at [813, 473] on button "Verify" at bounding box center [674, 482] width 883 height 29
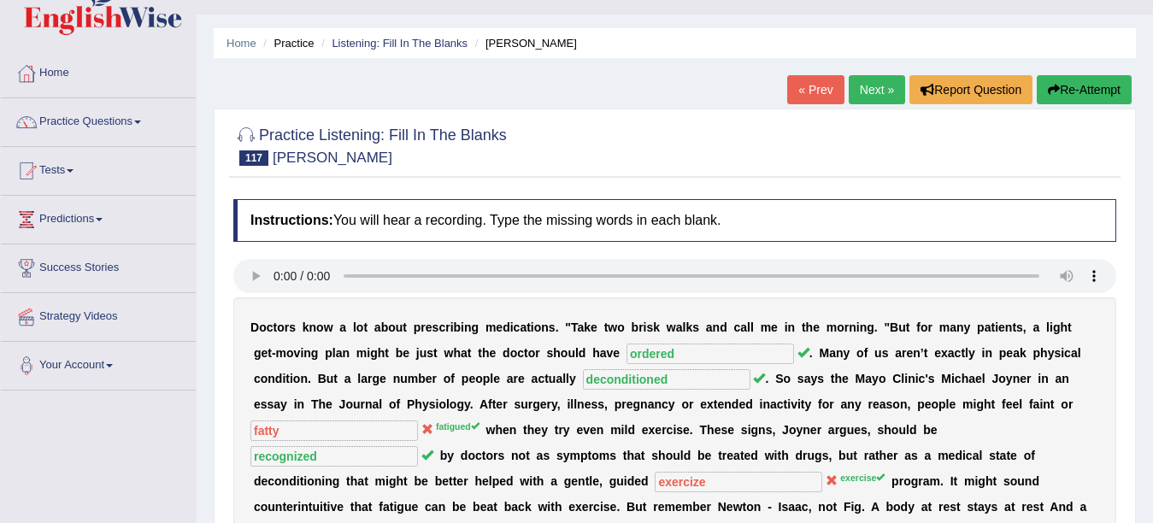
scroll to position [34, 0]
click at [852, 89] on link "Next »" at bounding box center [876, 90] width 56 height 29
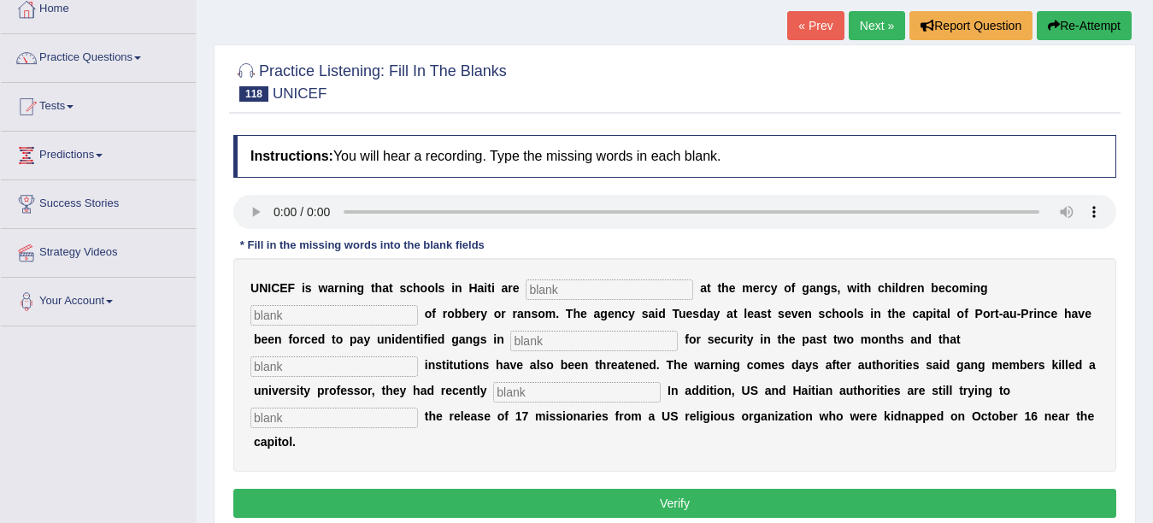
scroll to position [103, 0]
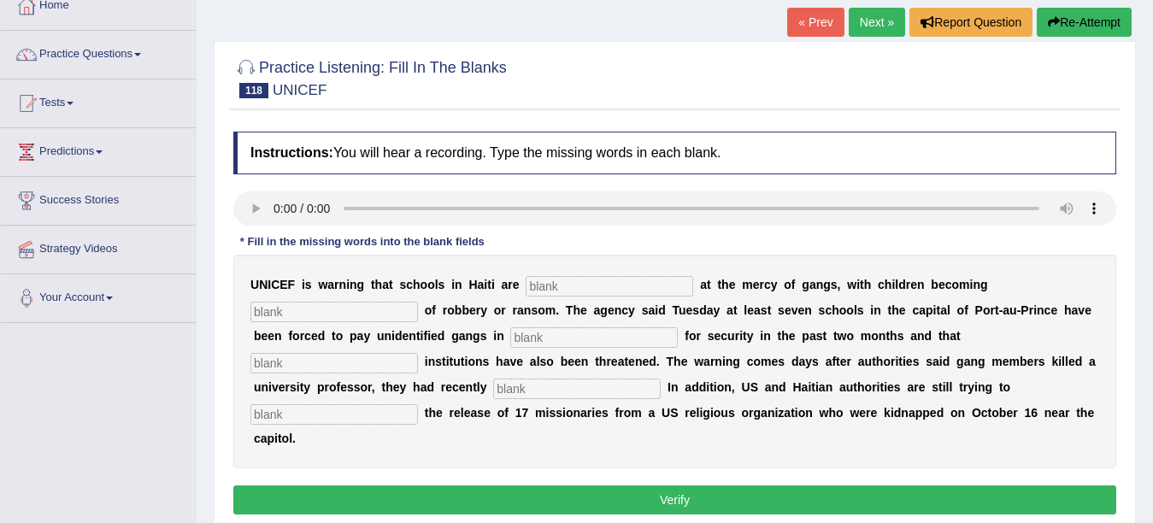
click at [301, 419] on input "text" at bounding box center [333, 414] width 167 height 21
type input "secure"
click at [613, 381] on input "text" at bounding box center [576, 388] width 167 height 21
type input "obducted"
click at [674, 284] on input "text" at bounding box center [608, 286] width 167 height 21
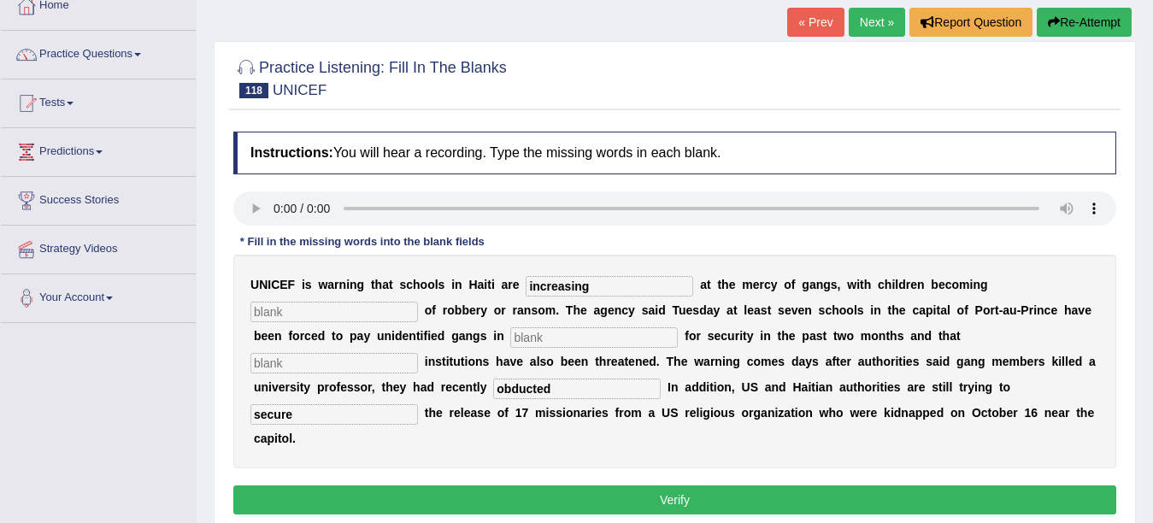
type input "increasing"
click at [295, 308] on input "text" at bounding box center [333, 312] width 167 height 21
type input "targets"
click at [534, 336] on input "text" at bounding box center [593, 337] width 167 height 21
type input "exchange"
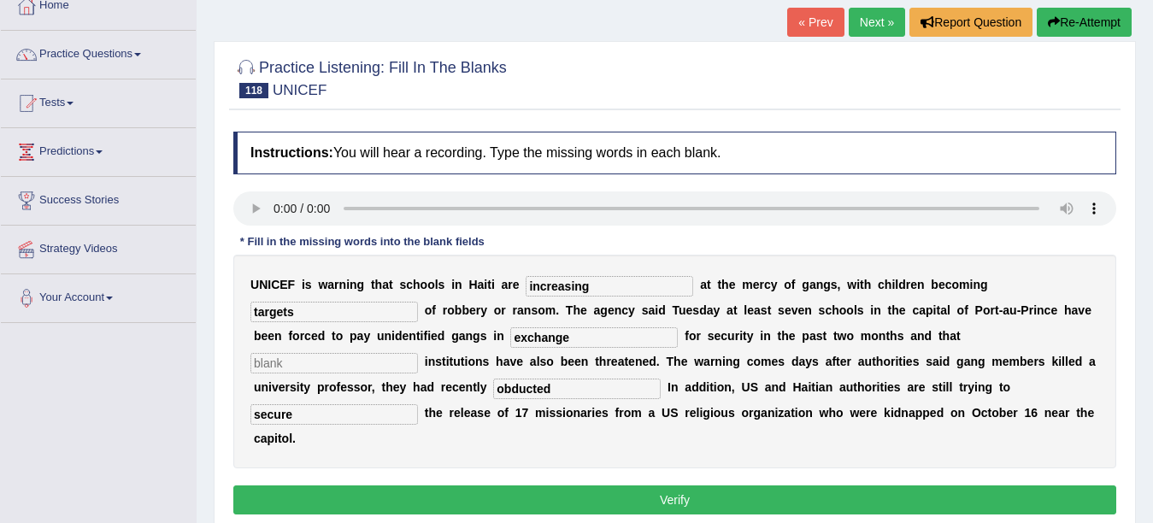
click at [385, 355] on input "text" at bounding box center [333, 363] width 167 height 21
click at [385, 355] on input "additiona;l" at bounding box center [333, 363] width 167 height 21
type input "additional"
click at [320, 517] on div "Instructions: You will hear a recording. Type the missing words in each blank. …" at bounding box center [674, 325] width 891 height 405
click at [317, 514] on button "Verify" at bounding box center [674, 499] width 883 height 29
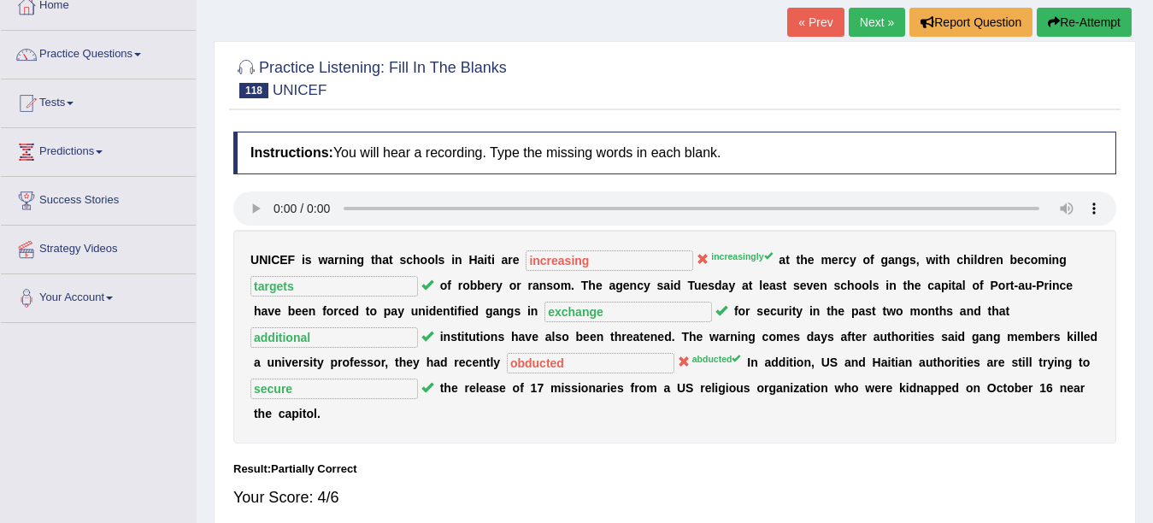
click at [848, 24] on link "Next »" at bounding box center [876, 22] width 56 height 29
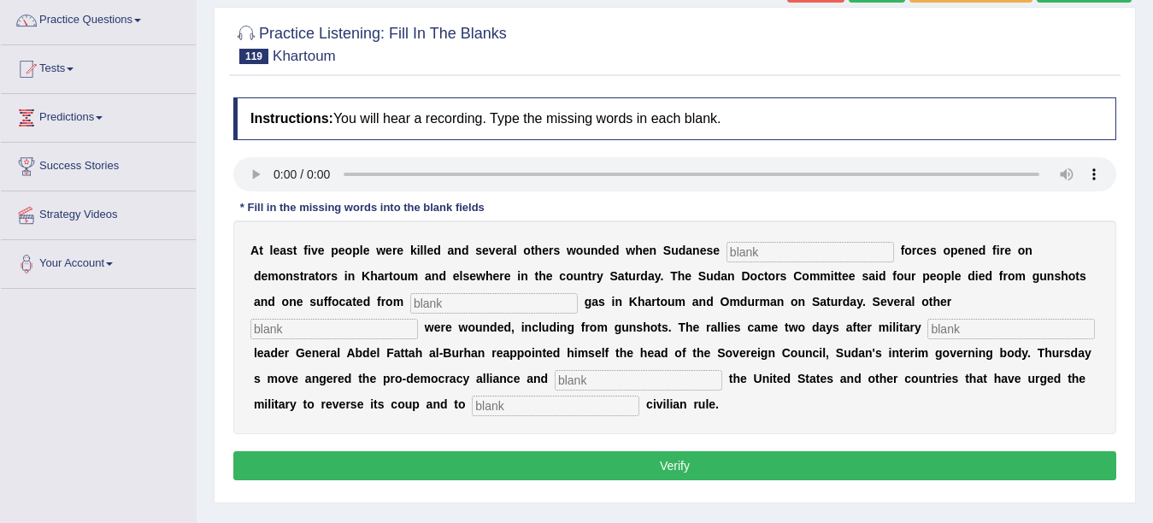
click at [531, 403] on input "text" at bounding box center [555, 406] width 167 height 21
type input "restore"
click at [750, 254] on input "text" at bounding box center [809, 252] width 167 height 21
type input "security"
click at [462, 307] on input "text" at bounding box center [493, 303] width 167 height 21
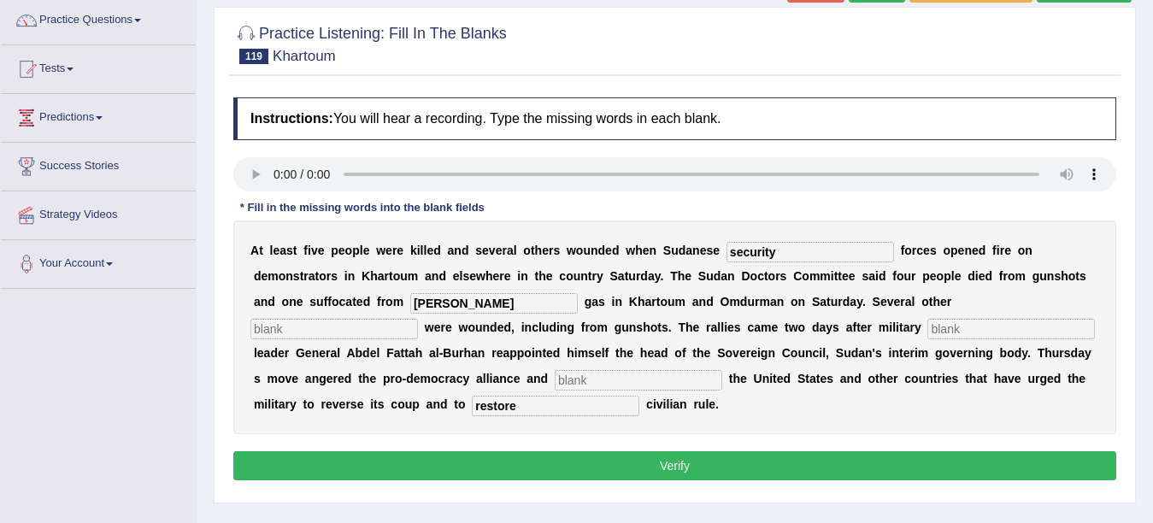
type input "[PERSON_NAME]"
click at [337, 323] on input "text" at bounding box center [333, 329] width 167 height 21
type input "protestors"
click at [966, 331] on input "text" at bounding box center [1010, 329] width 167 height 21
type input "coup"
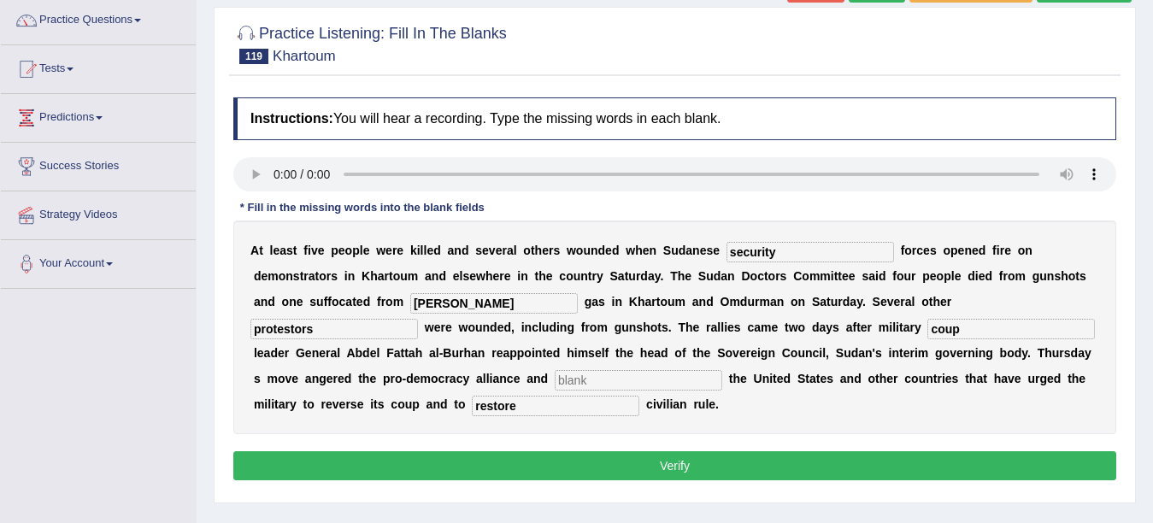
click at [577, 371] on input "text" at bounding box center [637, 380] width 167 height 21
type input "frustrated"
click at [451, 471] on button "Verify" at bounding box center [674, 465] width 883 height 29
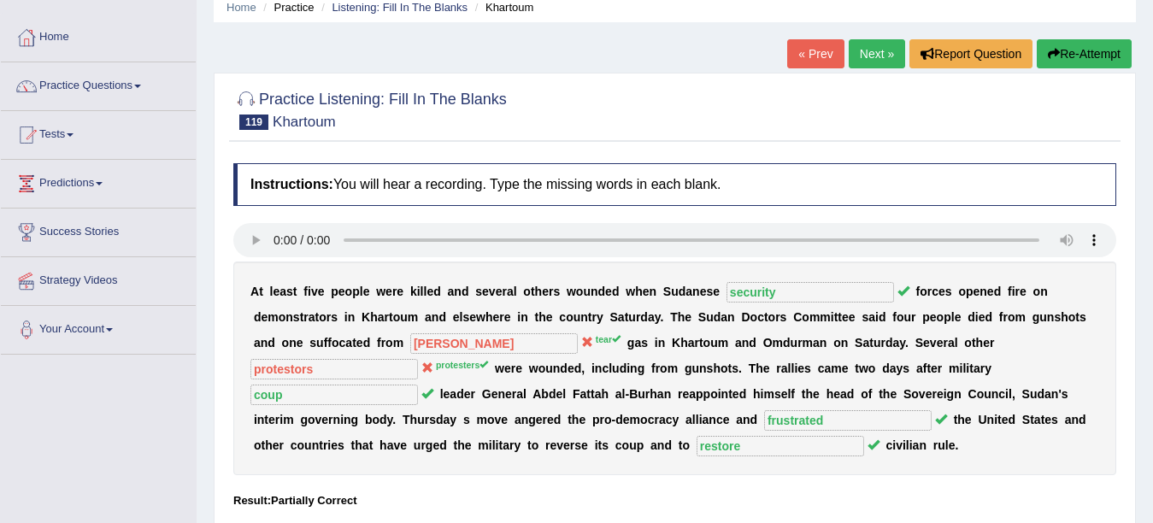
scroll to position [68, 0]
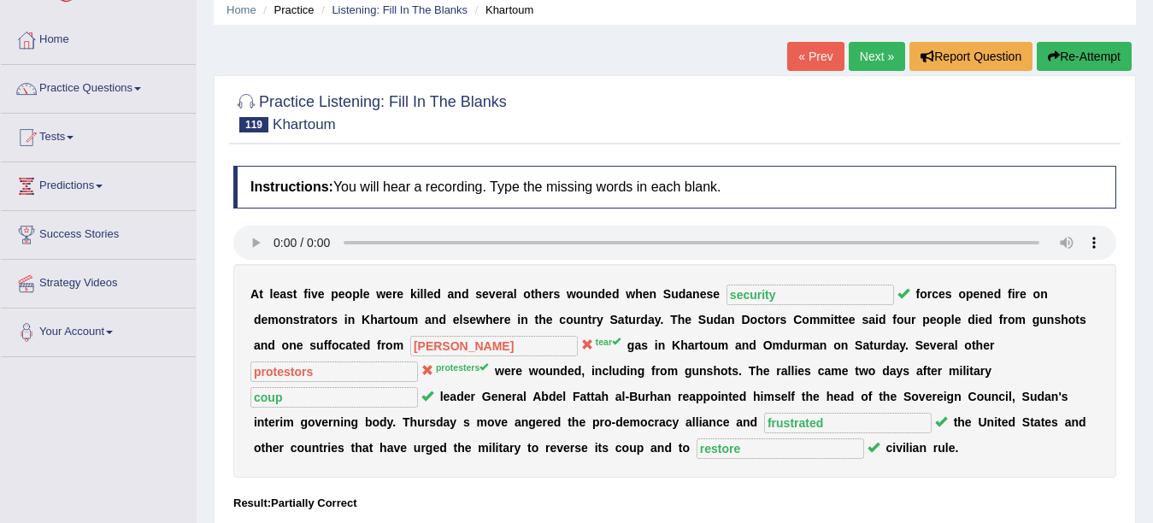
click at [863, 50] on link "Next »" at bounding box center [876, 56] width 56 height 29
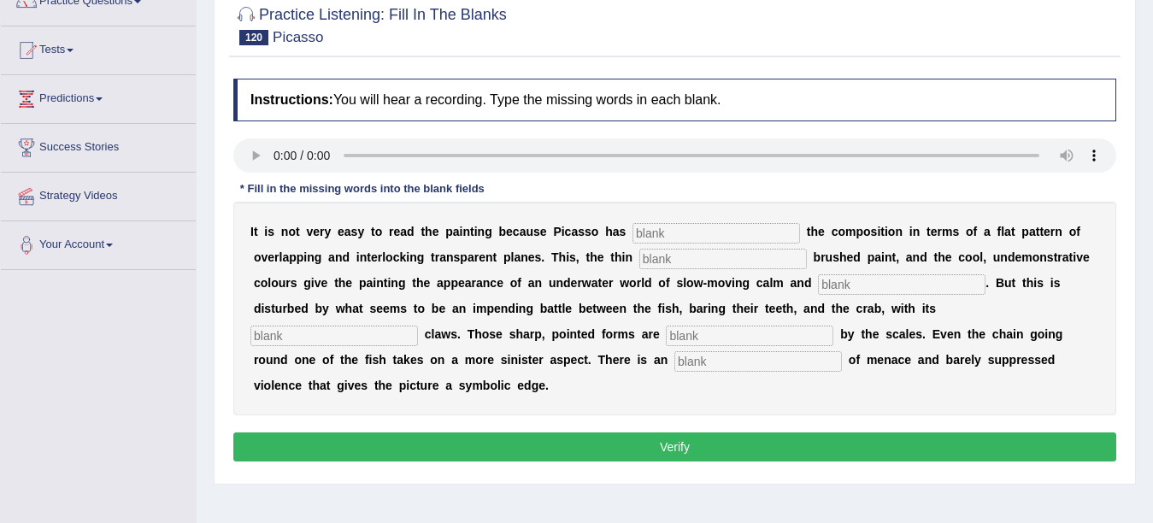
scroll to position [171, 0]
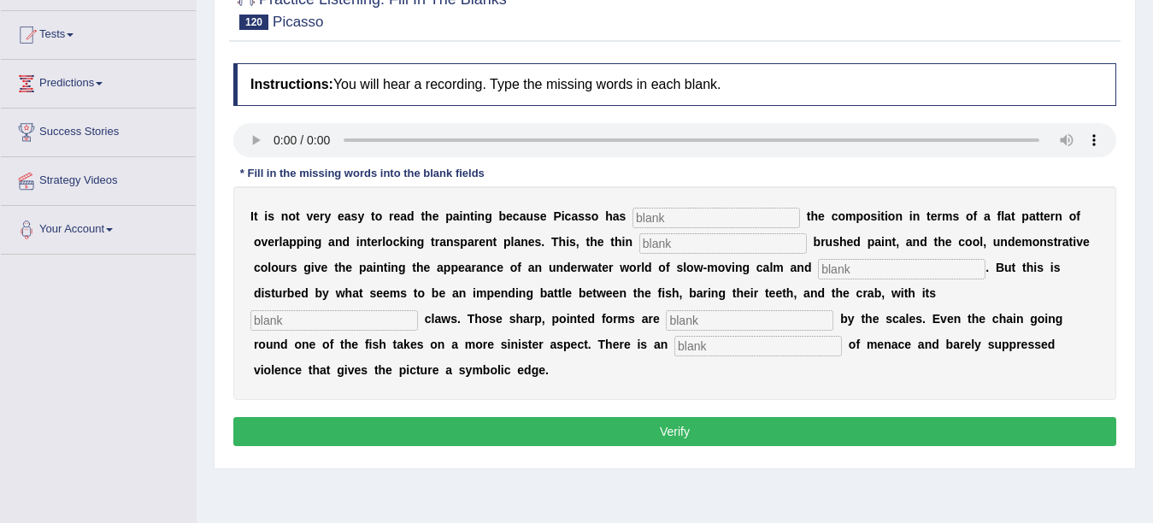
click at [695, 347] on input "text" at bounding box center [757, 346] width 167 height 21
type input "undercurrent"
click at [665, 219] on input "text" at bounding box center [715, 218] width 167 height 21
click at [703, 241] on input "text" at bounding box center [722, 243] width 167 height 21
type input "harmony"
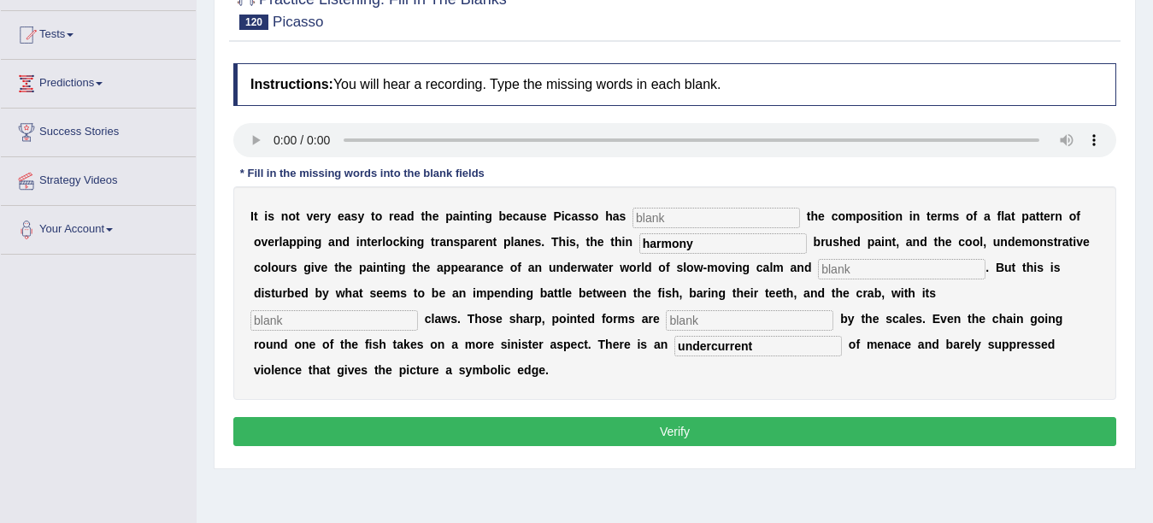
click at [849, 279] on input "text" at bounding box center [901, 269] width 167 height 21
type input "open"
click at [373, 322] on input "text" at bounding box center [333, 320] width 167 height 21
type input "ecode"
click at [783, 315] on input "text" at bounding box center [749, 320] width 167 height 21
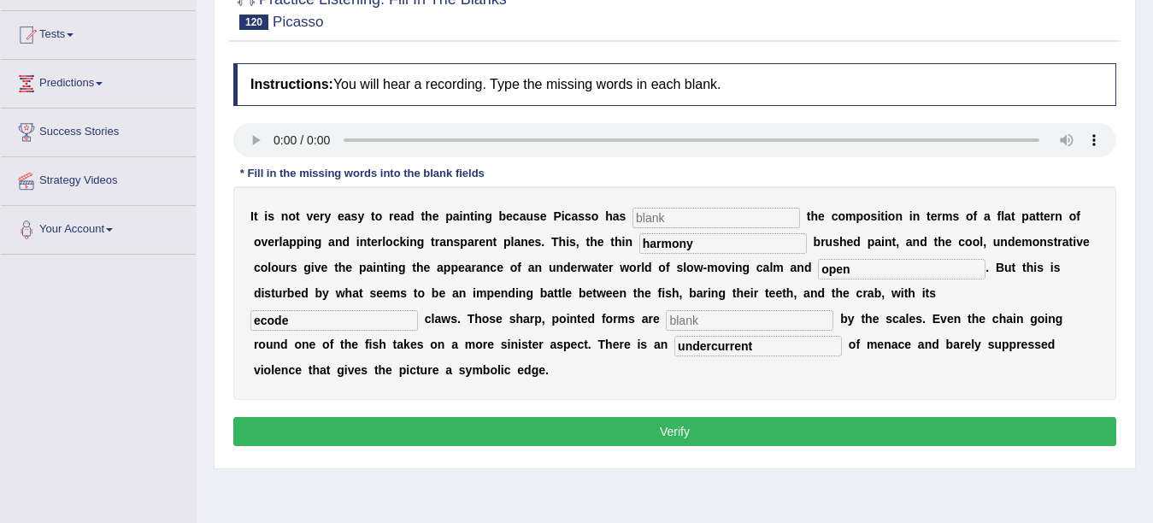
click at [786, 346] on input "undercurrent" at bounding box center [757, 346] width 167 height 21
type input "undercurrent"
click at [749, 320] on input "text" at bounding box center [749, 320] width 167 height 21
type input "ecode"
click at [342, 324] on input "ecode" at bounding box center [333, 320] width 167 height 21
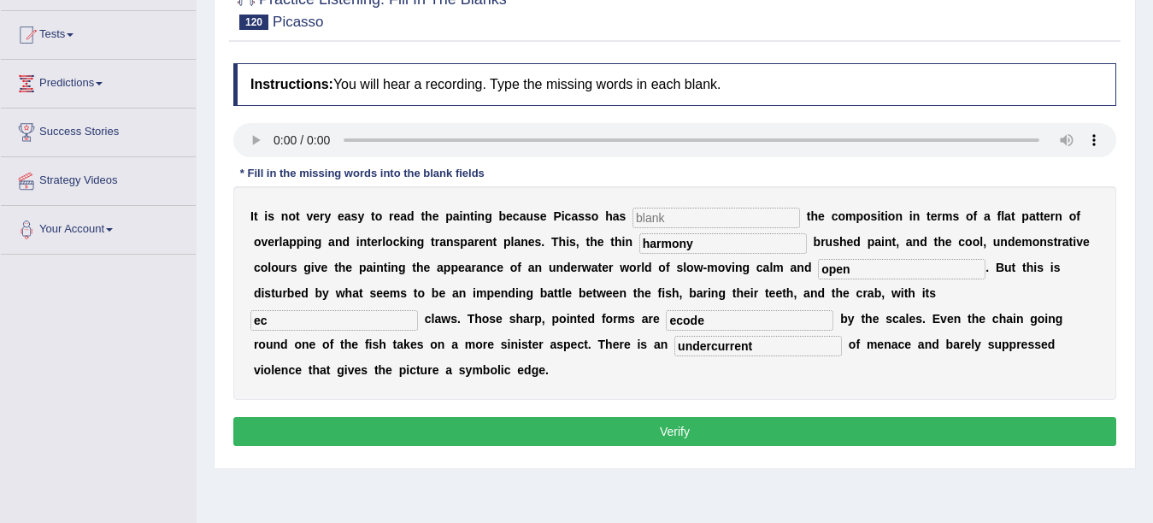
type input "e"
type input "open"
click at [897, 263] on input "open" at bounding box center [901, 269] width 167 height 21
type input "o"
type input "harmony"
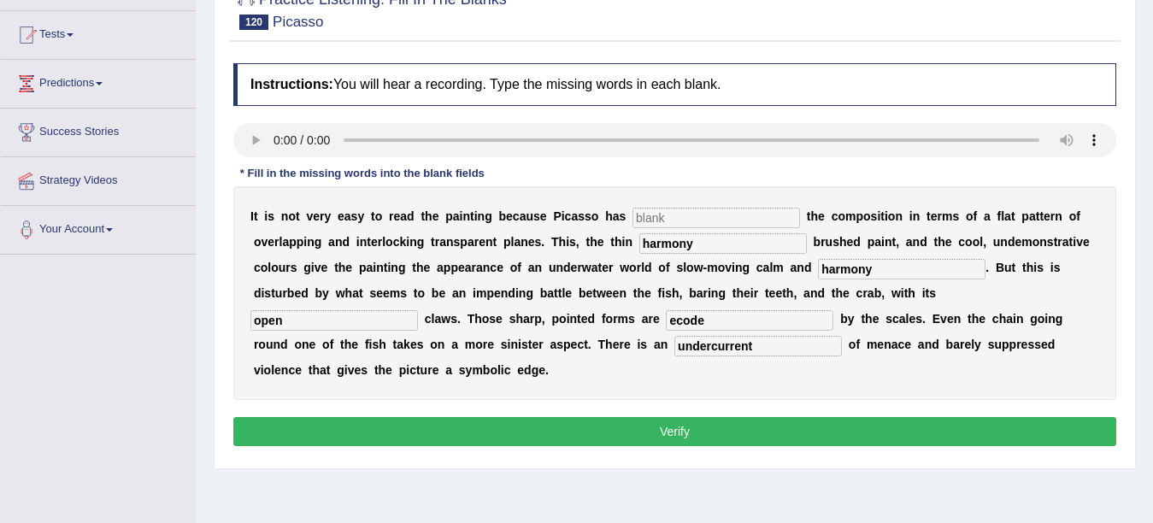
click at [772, 245] on input "harmony" at bounding box center [722, 243] width 167 height 21
type input "h"
click at [736, 217] on input "text" at bounding box center [715, 218] width 167 height 21
type input "threated"
click at [695, 245] on input "text" at bounding box center [722, 243] width 167 height 21
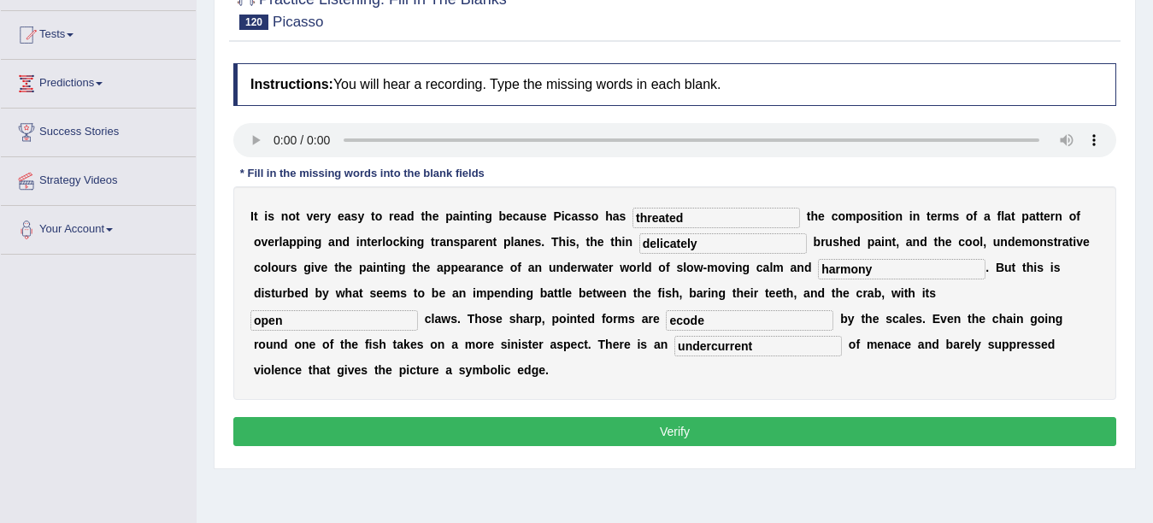
type input "delicately"
click at [677, 442] on button "Verify" at bounding box center [674, 431] width 883 height 29
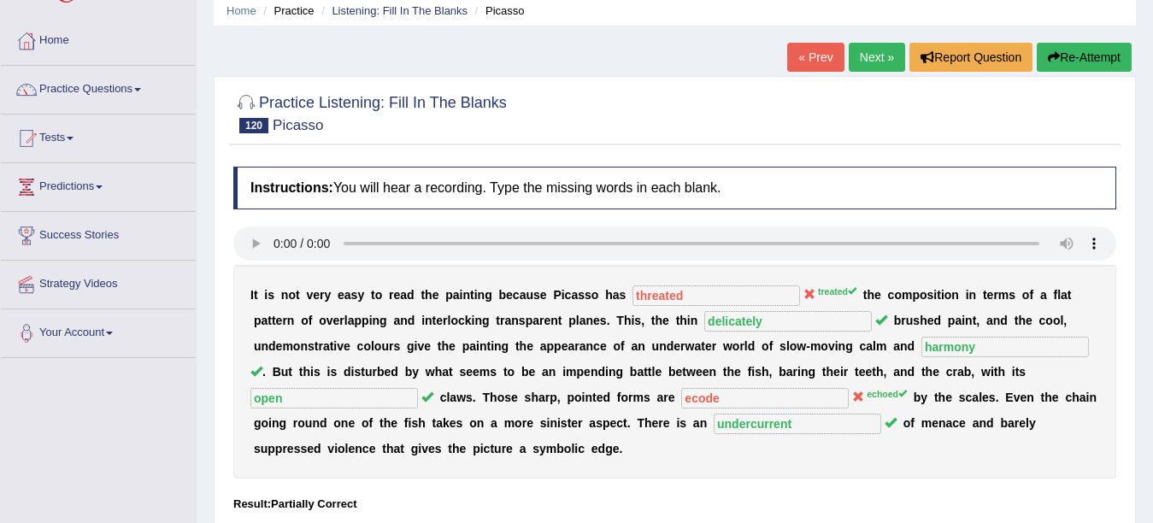
scroll to position [34, 0]
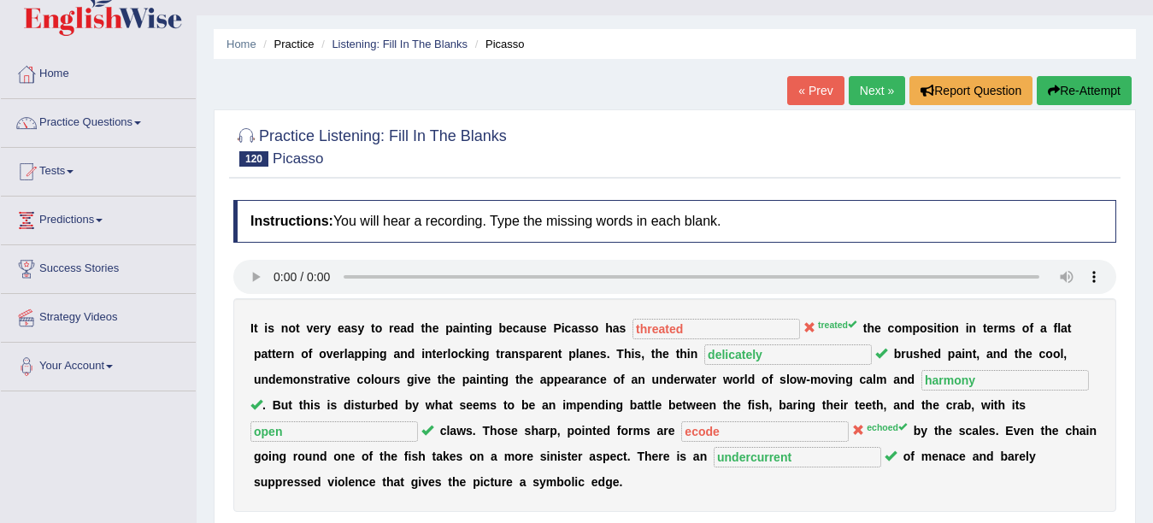
click at [857, 91] on link "Next »" at bounding box center [876, 90] width 56 height 29
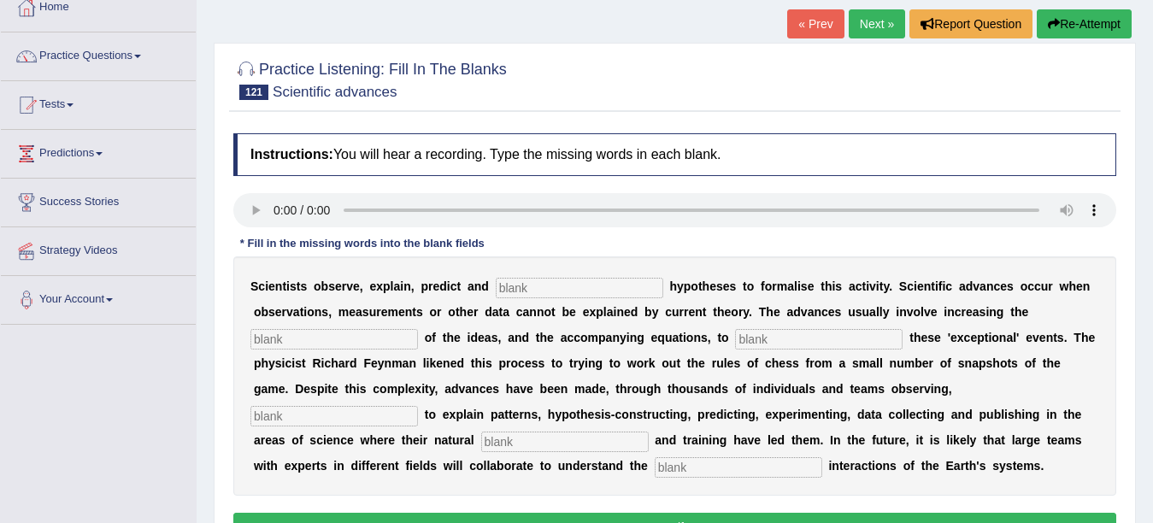
scroll to position [103, 0]
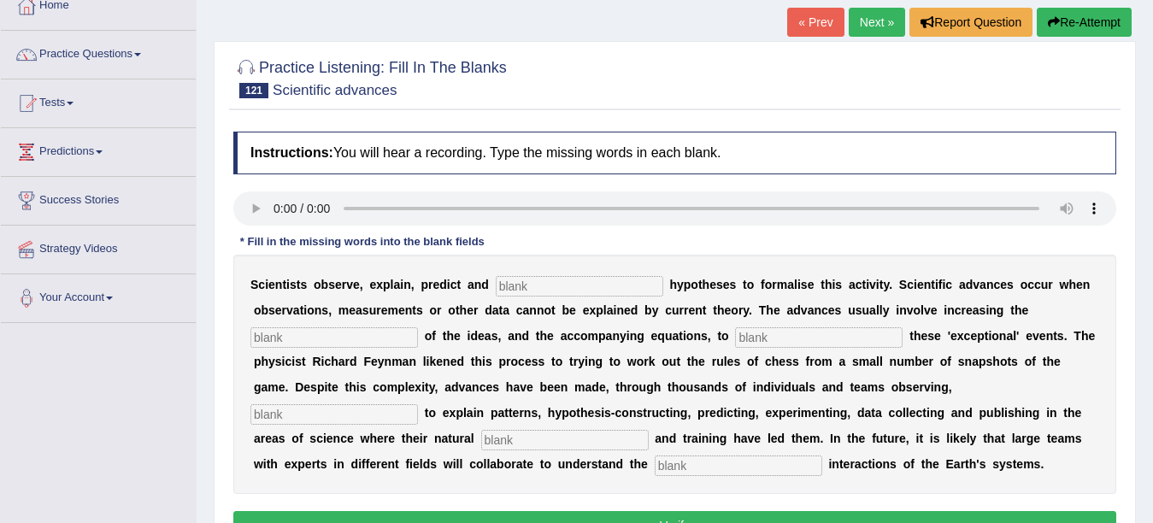
click at [707, 474] on input "text" at bounding box center [737, 465] width 167 height 21
type input "complex"
click at [625, 451] on div "S c i e n t i s t s o b s e r v e , e x p l a i n , p r e d i c t a n d h y p o…" at bounding box center [674, 374] width 883 height 239
click at [614, 445] on input "text" at bounding box center [564, 440] width 167 height 21
type input "curiosity"
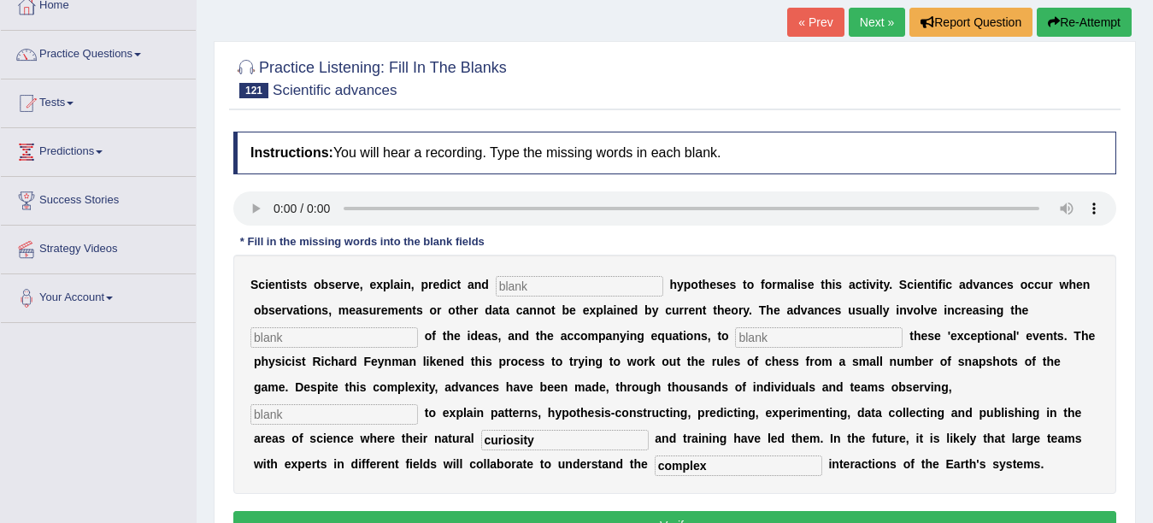
click at [367, 395] on div "S c i e n t i s t s o b s e r v e , e x p l a i n , p r e d i c t a n d h y p o…" at bounding box center [674, 374] width 883 height 239
click at [319, 417] on input "text" at bounding box center [333, 414] width 167 height 21
click at [566, 285] on input "text" at bounding box center [579, 286] width 167 height 21
click at [379, 337] on input "text" at bounding box center [333, 337] width 167 height 21
click at [539, 286] on input "construct" at bounding box center [579, 286] width 167 height 21
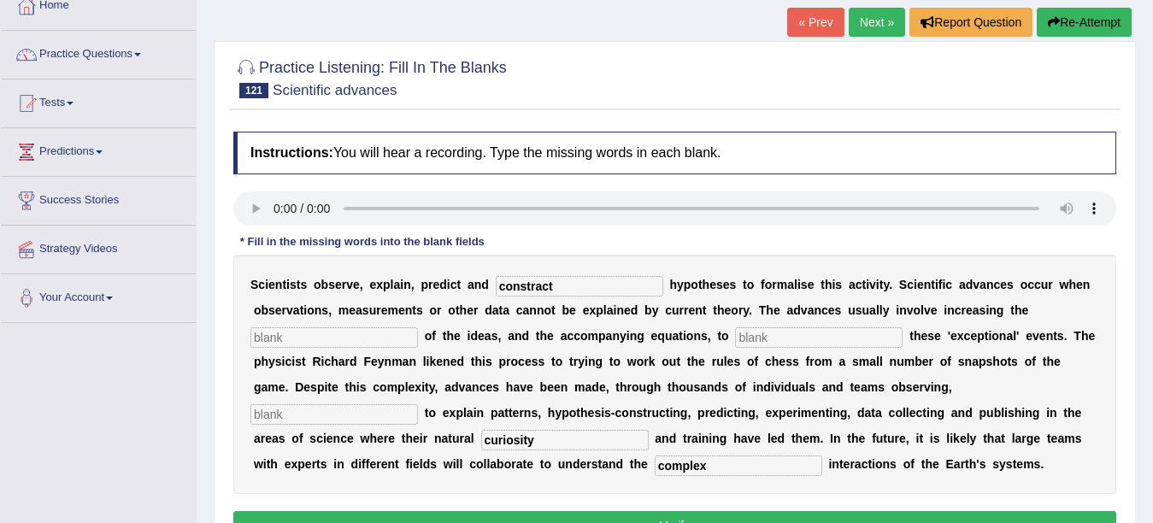
type input "constract"
click at [398, 329] on input "text" at bounding box center [333, 337] width 167 height 21
type input "complexity"
click at [824, 347] on input "text" at bounding box center [818, 337] width 167 height 21
type input "incorporate"
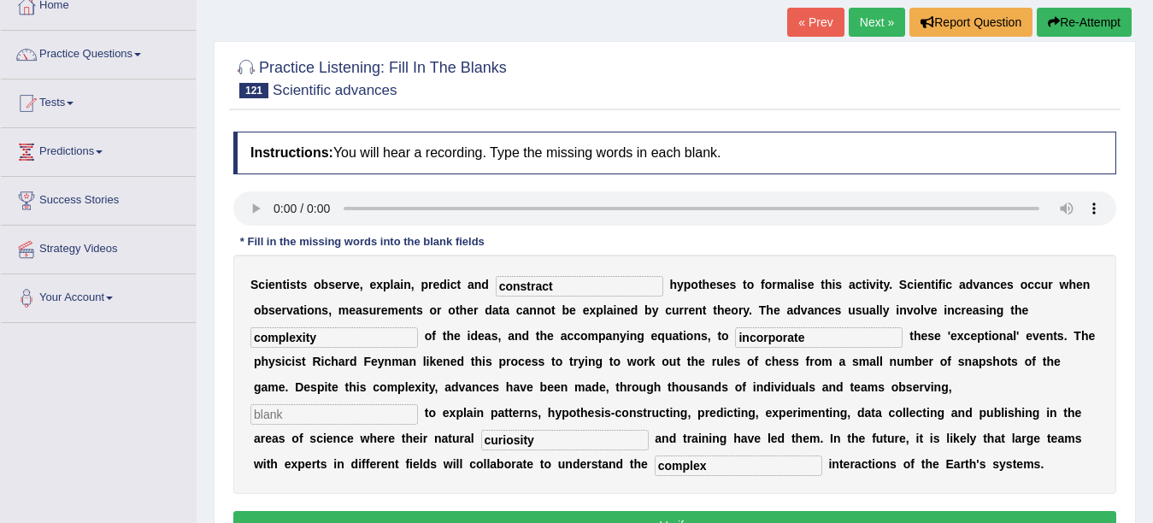
click at [344, 414] on input "text" at bounding box center [333, 414] width 167 height 21
type input "attempting"
click at [365, 522] on button "Verify" at bounding box center [674, 525] width 883 height 29
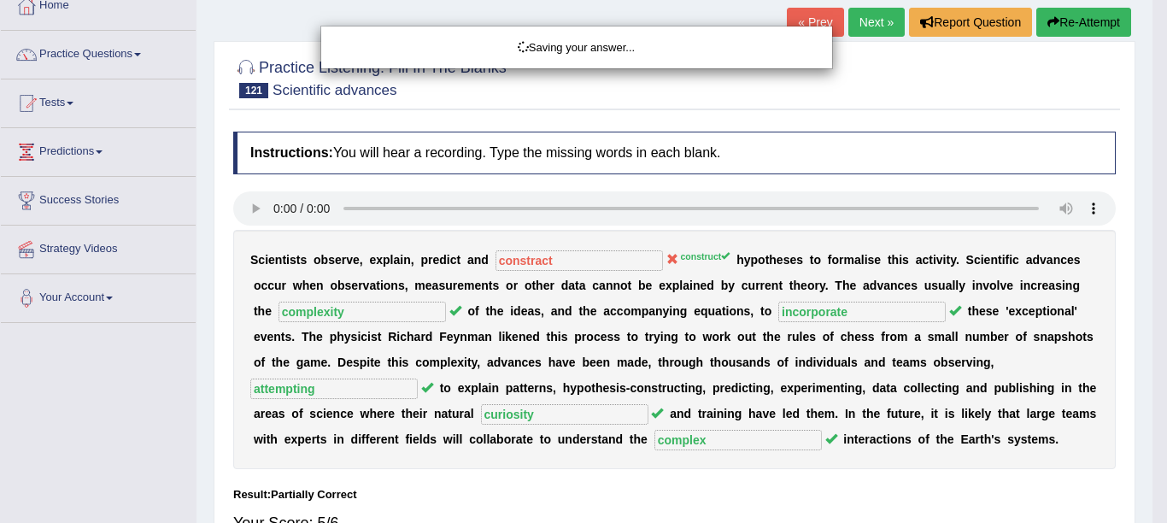
drag, startPoint x: 1166, startPoint y: 183, endPoint x: 1166, endPoint y: 197, distance: 14.5
click at [1152, 197] on div "Saving your answer..." at bounding box center [583, 261] width 1167 height 523
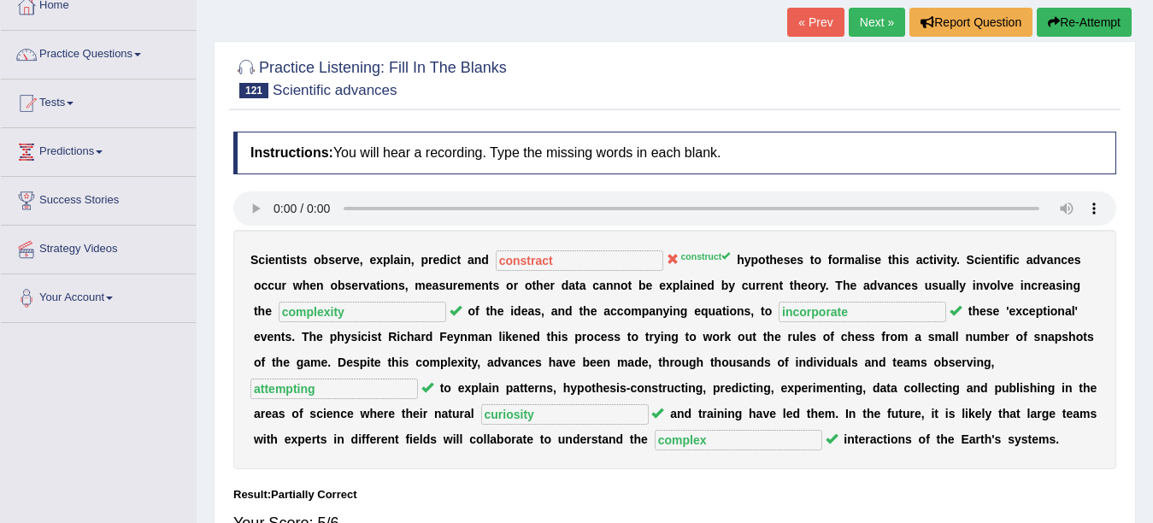
click at [870, 19] on link "Next »" at bounding box center [876, 22] width 56 height 29
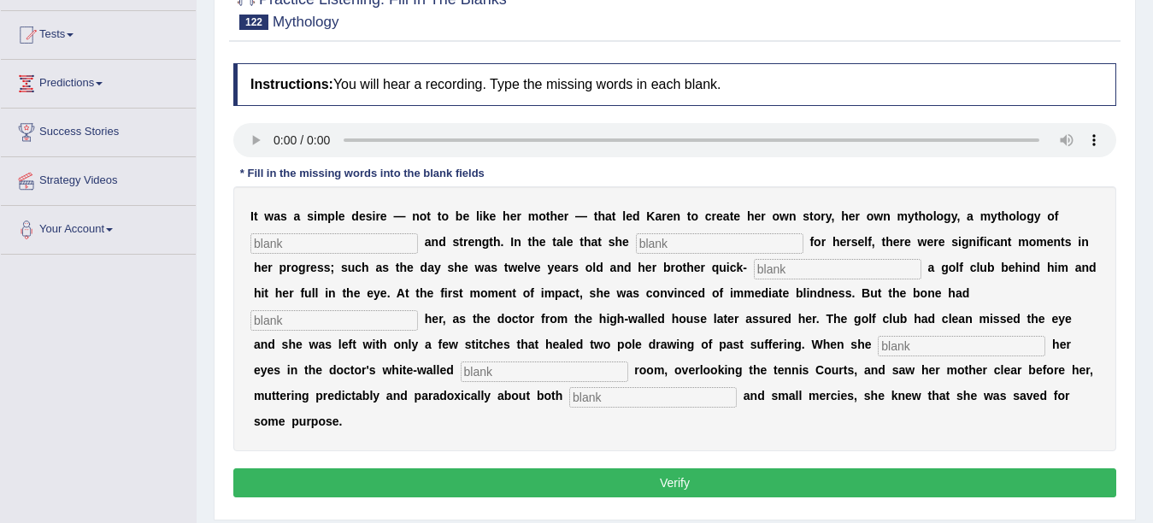
click at [727, 402] on input "text" at bounding box center [652, 397] width 167 height 21
type input "miracles"
click at [367, 248] on input "text" at bounding box center [333, 243] width 167 height 21
type input "f"
type input "difference"
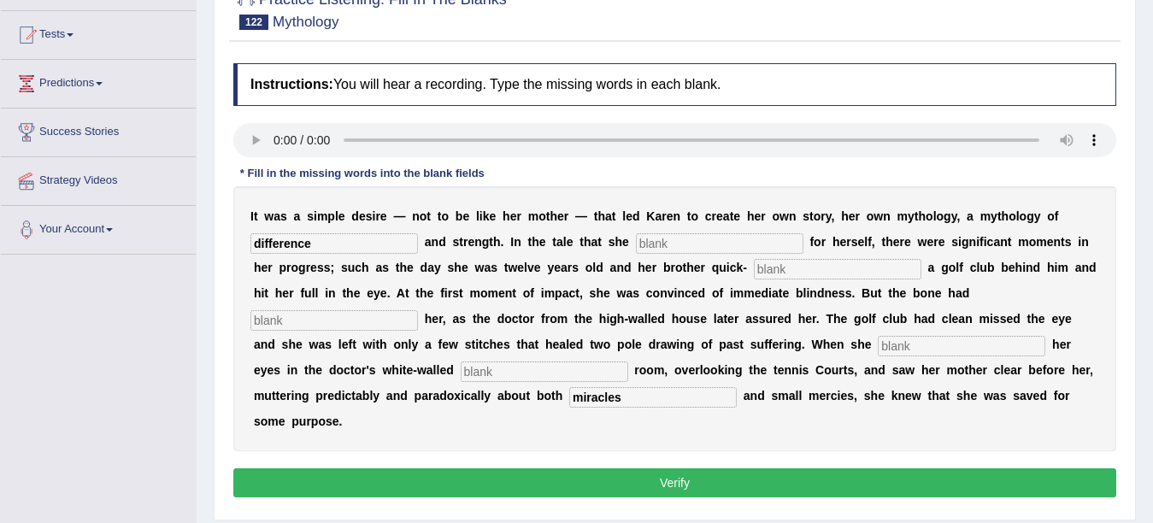
click at [691, 244] on input "text" at bounding box center [719, 243] width 167 height 21
type input "constructed"
click at [810, 263] on input "text" at bounding box center [837, 269] width 167 height 21
type input "swance"
click at [346, 329] on input "text" at bounding box center [333, 320] width 167 height 21
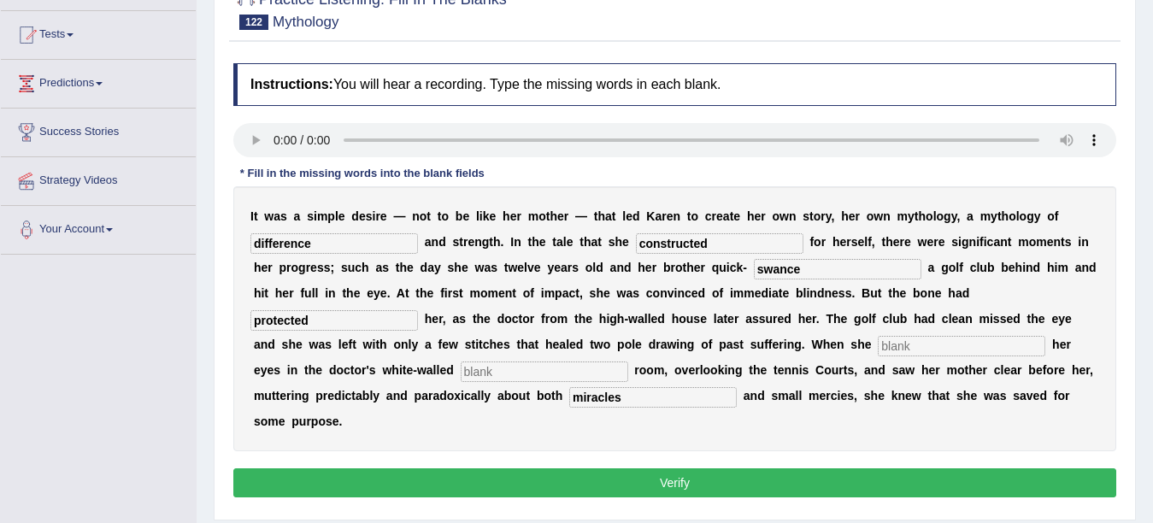
type input "protected"
drag, startPoint x: 909, startPoint y: 334, endPoint x: 893, endPoint y: 353, distance: 24.8
click at [893, 353] on div "I t w a s a s i m p l e d e s i r e — n o t t o b e l i k e h e r m o t h e r —…" at bounding box center [674, 318] width 883 height 265
click at [893, 353] on input "text" at bounding box center [960, 346] width 167 height 21
type input "opened"
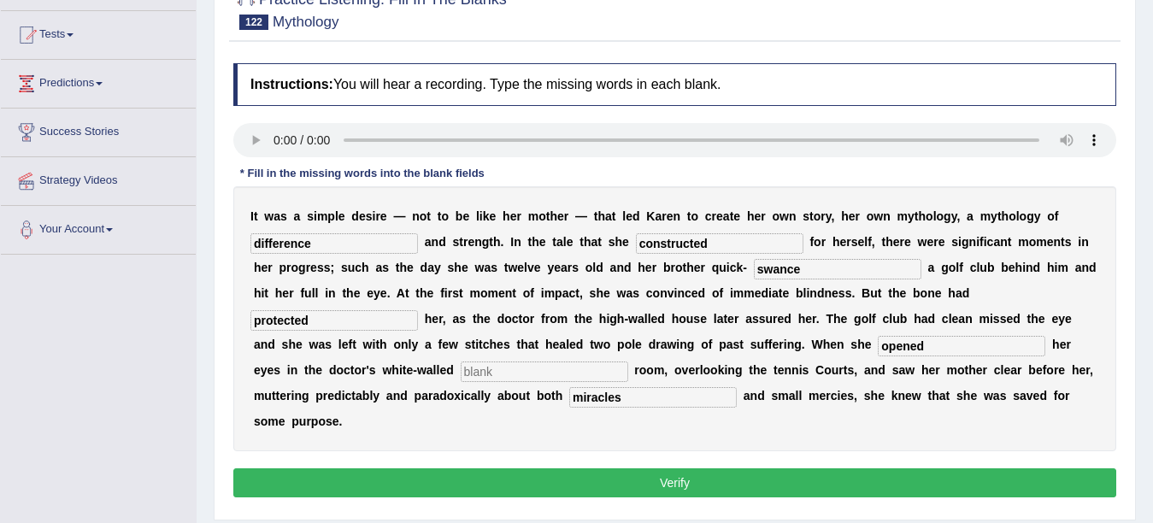
click at [472, 369] on input "text" at bounding box center [544, 371] width 167 height 21
type input "conculting"
click at [619, 485] on button "Verify" at bounding box center [674, 482] width 883 height 29
